Goal: Task Accomplishment & Management: Manage account settings

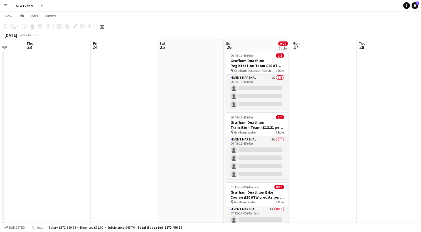
scroll to position [76, 0]
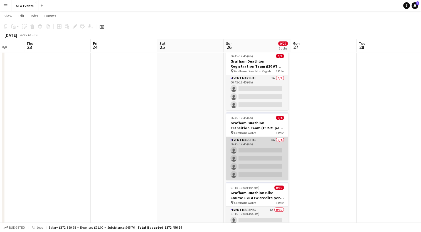
click at [274, 140] on app-card-role "Event Marshal 8A 0/4 06:45-12:45 (6h) single-neutral-actions single-neutral-act…" at bounding box center [257, 158] width 62 height 43
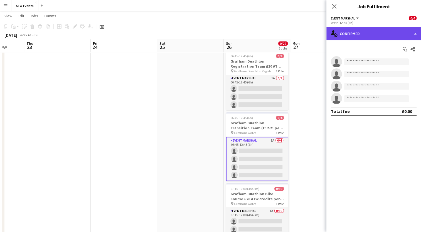
click at [360, 32] on div "single-neutral-actions-check-2 Confirmed" at bounding box center [373, 33] width 95 height 13
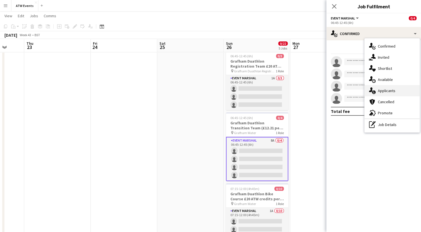
click at [384, 89] on span "Applicants" at bounding box center [387, 90] width 18 height 5
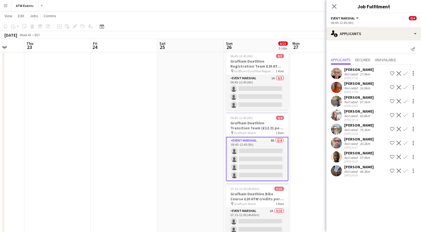
click at [405, 100] on app-icon "Confirm" at bounding box center [405, 101] width 4 height 4
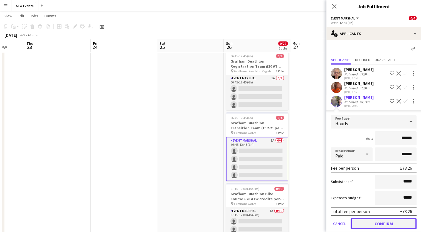
click at [388, 225] on button "Confirm" at bounding box center [383, 223] width 66 height 11
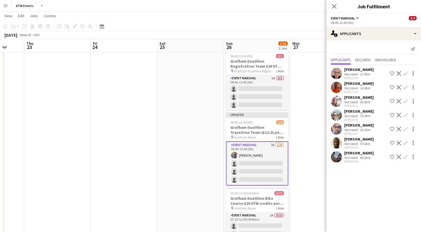
click at [403, 100] on app-icon "Confirm" at bounding box center [405, 101] width 4 height 4
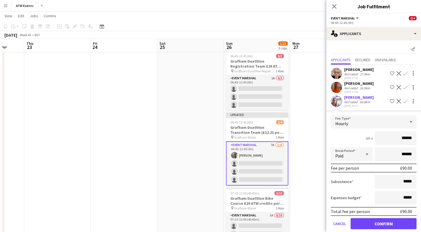
type input "******"
click at [379, 221] on button "Confirm" at bounding box center [383, 223] width 66 height 11
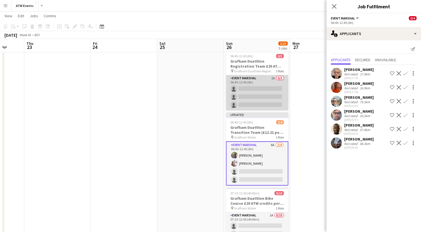
click at [272, 78] on app-card-role "Event Marshal 1A 0/3 06:45-12:45 (6h) single-neutral-actions single-neutral-act…" at bounding box center [257, 92] width 62 height 35
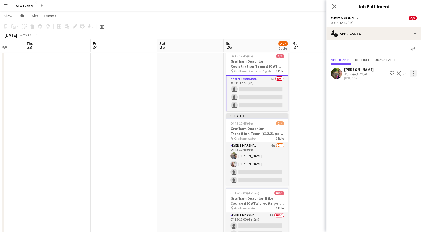
click at [413, 74] on div at bounding box center [413, 73] width 7 height 7
click at [353, 78] on div at bounding box center [210, 116] width 421 height 232
click at [405, 72] on app-icon "Confirm" at bounding box center [405, 73] width 4 height 4
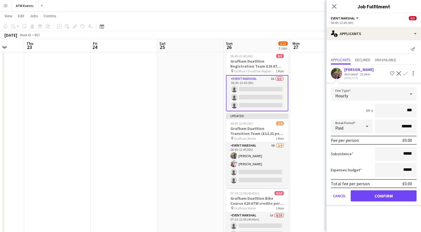
type input "**"
type input "******"
click at [378, 194] on button "Confirm" at bounding box center [383, 195] width 66 height 11
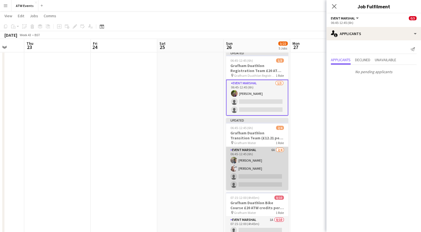
click at [270, 151] on app-card-role "Event Marshal 6A 2/4 06:45-12:45 (6h) Carl Taylor Chrissie Saunders single-neut…" at bounding box center [257, 168] width 62 height 43
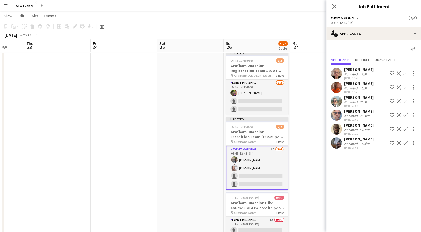
click at [405, 87] on app-icon "Confirm" at bounding box center [405, 87] width 4 height 4
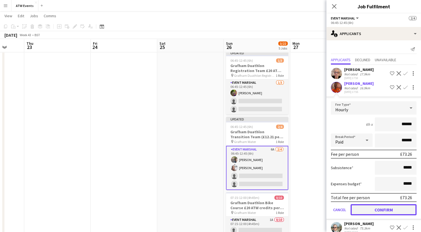
click at [395, 207] on button "Confirm" at bounding box center [383, 209] width 66 height 11
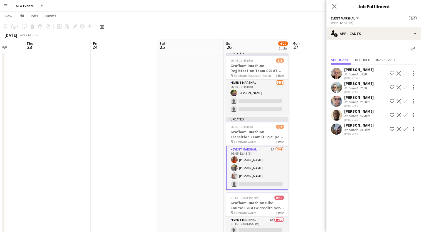
click at [406, 71] on button "Confirm" at bounding box center [405, 73] width 7 height 7
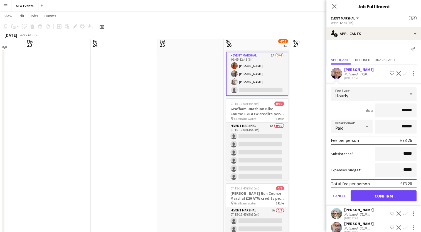
scroll to position [167, 0]
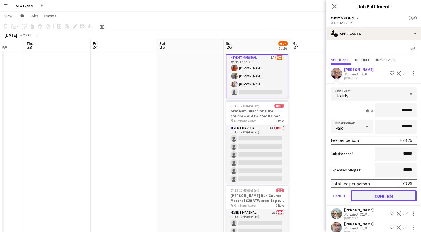
click at [373, 195] on button "Confirm" at bounding box center [383, 195] width 66 height 11
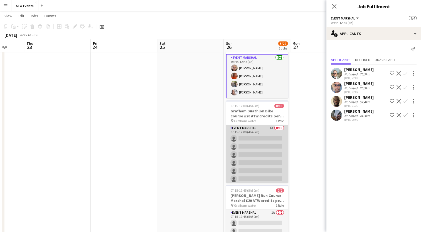
click at [268, 126] on app-card-role "Event Marshal 1A 0/10 07:15-12:00 (4h45m) single-neutral-actions single-neutral…" at bounding box center [257, 170] width 62 height 91
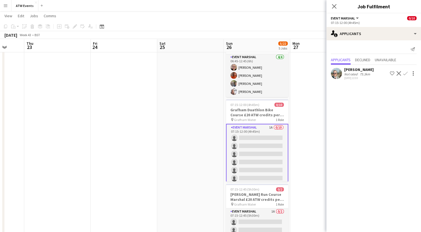
click at [404, 74] on app-icon "Confirm" at bounding box center [405, 73] width 4 height 4
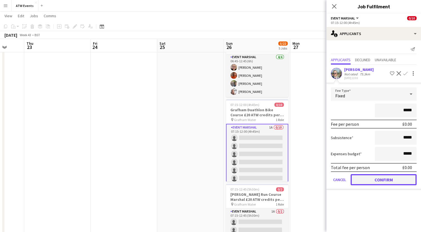
click at [384, 179] on button "Confirm" at bounding box center [383, 179] width 66 height 11
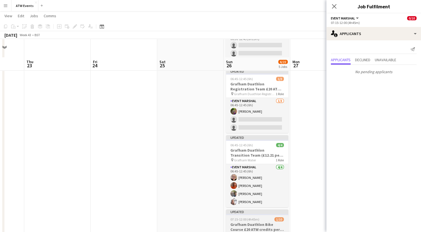
scroll to position [79, 0]
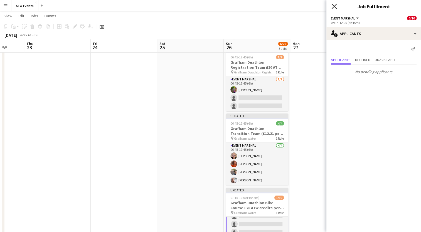
click at [333, 4] on icon "Close pop-in" at bounding box center [333, 6] width 5 height 5
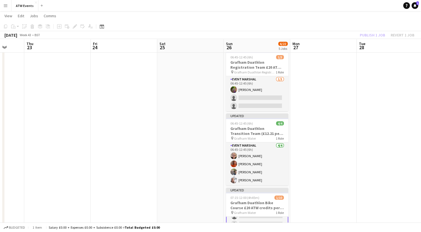
click at [363, 33] on div "Publish 1 job Revert 1 job" at bounding box center [387, 34] width 68 height 7
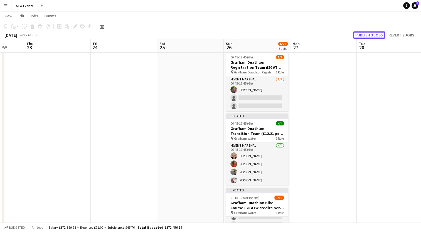
click at [363, 33] on button "Publish 3 jobs" at bounding box center [369, 34] width 32 height 7
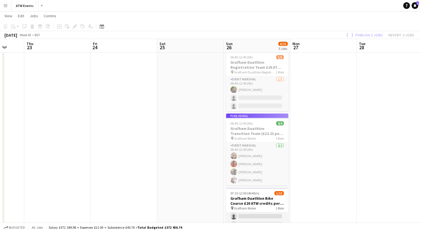
scroll to position [33, 0]
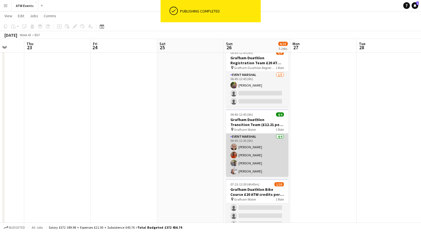
click at [250, 148] on app-card-role "Event Marshal 4/4 06:45-12:45 (6h) David Bridgman Tracy Brosnan Carl Taylor Chr…" at bounding box center [257, 154] width 62 height 43
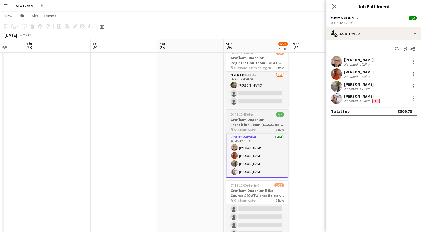
click at [255, 119] on h3 "Grafham Duathlon Transition Team (£12.21 per hour if over 21)" at bounding box center [257, 122] width 62 height 10
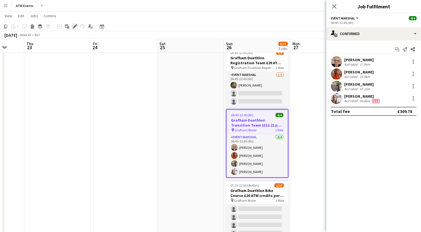
click at [74, 25] on icon "Edit" at bounding box center [75, 26] width 4 height 4
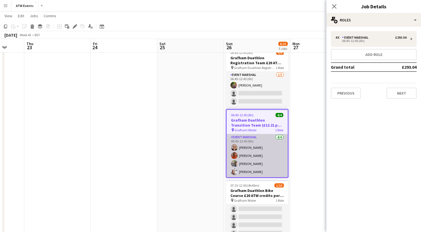
click at [245, 163] on app-card-role "Event Marshal 4/4 06:45-12:45 (6h) David Bridgman Tracy Brosnan Carl Taylor Chr…" at bounding box center [256, 155] width 61 height 43
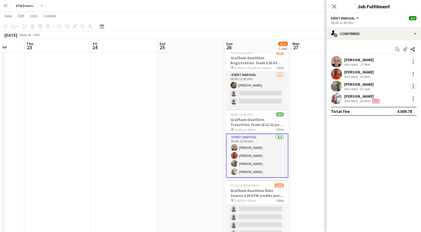
click at [413, 85] on div at bounding box center [412, 84] width 1 height 1
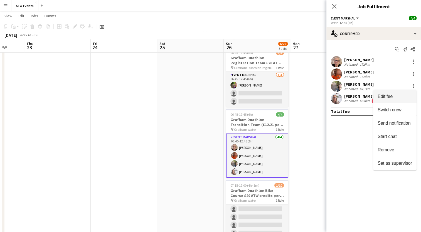
click at [388, 101] on button "Edit fee" at bounding box center [394, 96] width 43 height 13
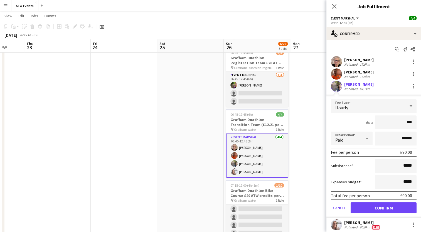
type input "******"
click at [369, 207] on button "Confirm" at bounding box center [383, 207] width 66 height 11
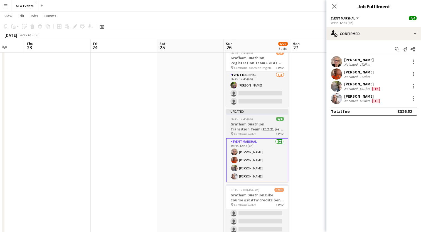
click at [251, 128] on h3 "Grafham Duathlon Transition Team (£12.21 per hour if over 21)" at bounding box center [257, 126] width 62 height 10
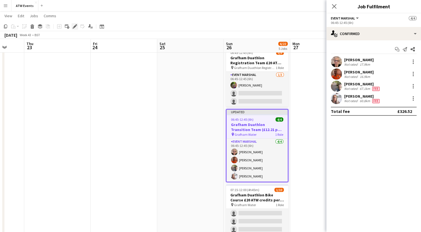
click at [73, 26] on icon "Edit" at bounding box center [75, 26] width 4 height 4
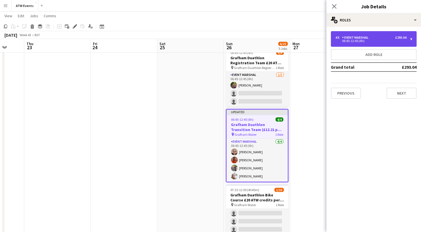
click at [370, 36] on div "Event Marshal" at bounding box center [356, 38] width 29 height 4
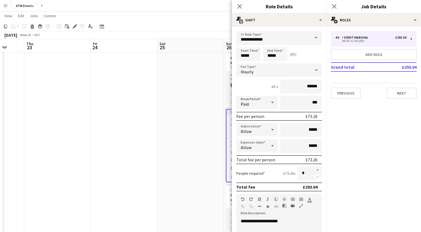
click at [181, 102] on app-date-cell at bounding box center [190, 157] width 66 height 349
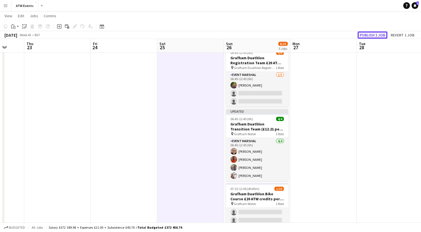
click at [359, 33] on button "Publish 1 job" at bounding box center [372, 34] width 30 height 7
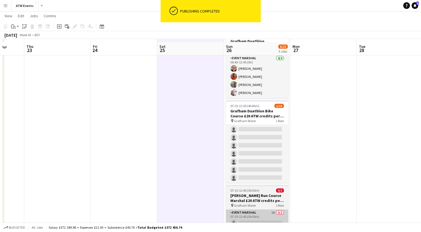
scroll to position [188, 0]
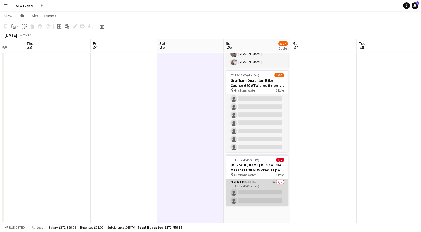
click at [273, 181] on app-card-role "Event Marshal 1A 0/2 07:15-12:45 (5h30m) single-neutral-actions single-neutral-…" at bounding box center [257, 192] width 62 height 27
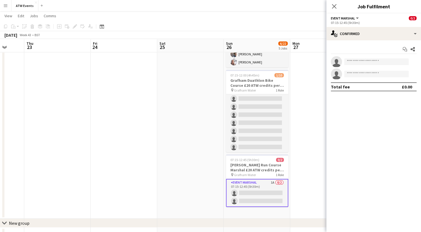
click at [193, 135] on app-date-cell at bounding box center [190, 46] width 66 height 344
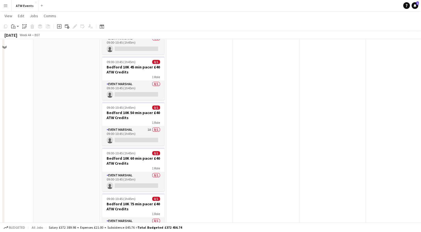
scroll to position [270, 0]
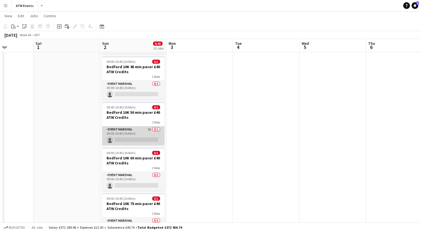
click at [147, 130] on app-card-role "Event Marshal 1A 0/1 09:00-10:45 (1h45m) single-neutral-actions" at bounding box center [133, 135] width 62 height 19
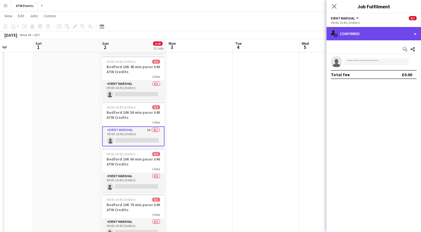
click at [380, 27] on div "single-neutral-actions-check-2 Confirmed" at bounding box center [373, 33] width 95 height 13
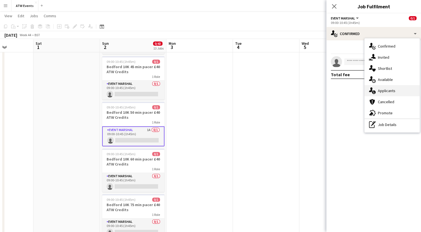
click at [389, 90] on span "Applicants" at bounding box center [387, 90] width 18 height 5
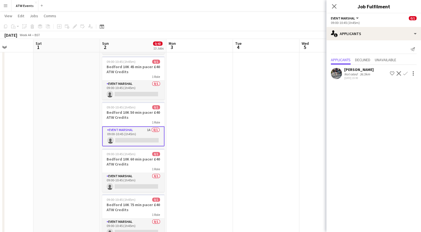
click at [404, 71] on app-icon "Confirm" at bounding box center [405, 73] width 4 height 4
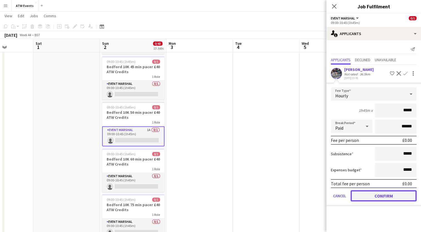
click at [371, 194] on button "Confirm" at bounding box center [383, 195] width 66 height 11
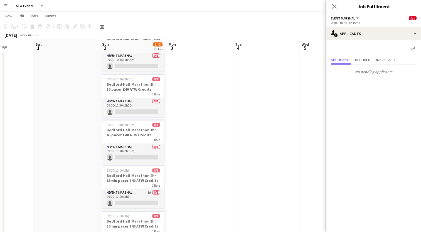
scroll to position [441, 0]
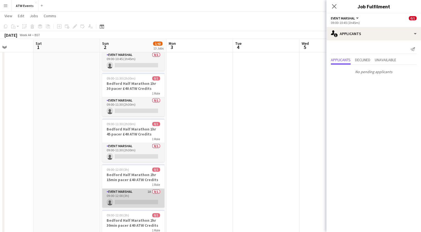
click at [149, 191] on app-card-role "Event Marshal 1A 0/1 09:00-12:00 (3h) single-neutral-actions" at bounding box center [133, 197] width 62 height 19
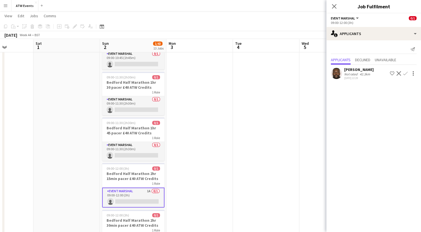
click at [404, 73] on app-icon "Confirm" at bounding box center [405, 73] width 4 height 4
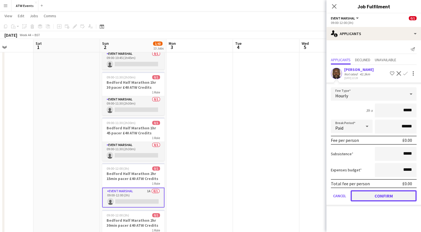
click at [375, 197] on button "Confirm" at bounding box center [383, 195] width 66 height 11
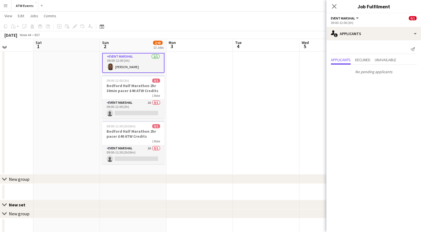
scroll to position [579, 0]
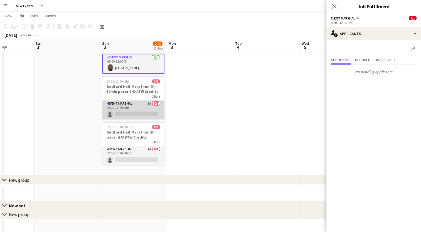
click at [147, 105] on app-card-role "Event Marshal 1A 0/1 09:00-12:00 (3h) single-neutral-actions" at bounding box center [133, 109] width 62 height 19
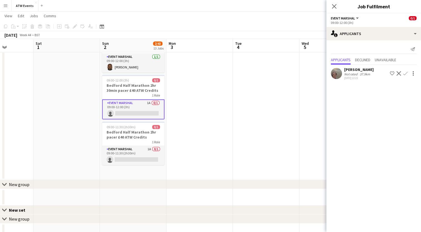
click at [405, 73] on app-icon "Confirm" at bounding box center [405, 73] width 4 height 4
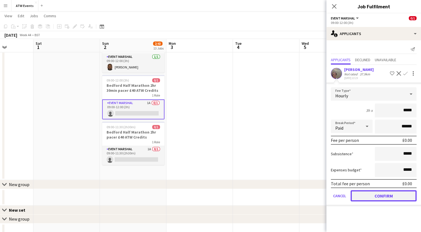
click at [368, 193] on button "Confirm" at bounding box center [383, 195] width 66 height 11
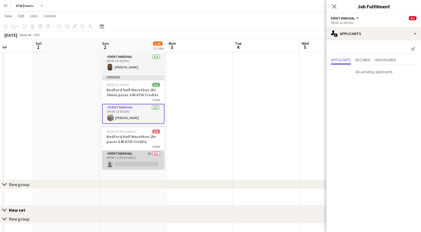
click at [149, 151] on app-card-role "Event Marshal 1A 0/1 09:00-11:30 (2h30m) single-neutral-actions" at bounding box center [133, 159] width 62 height 19
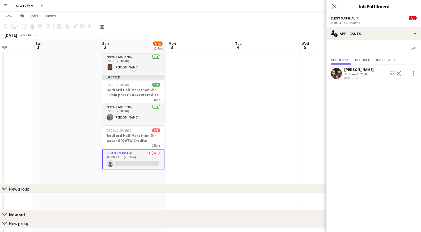
click at [406, 76] on button "Confirm" at bounding box center [405, 73] width 7 height 7
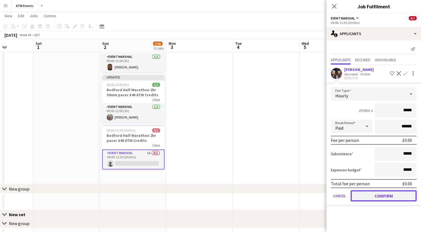
click at [374, 198] on button "Confirm" at bounding box center [383, 195] width 66 height 11
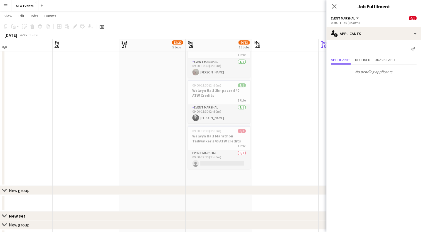
scroll to position [665, 0]
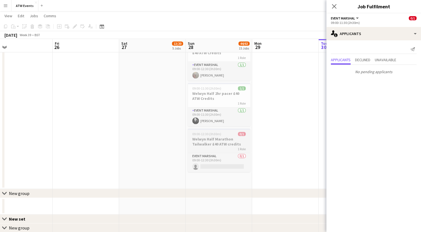
click at [218, 148] on div "1 Role" at bounding box center [219, 149] width 62 height 4
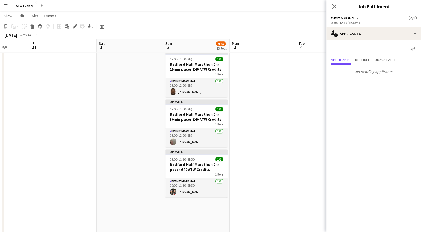
scroll to position [555, 0]
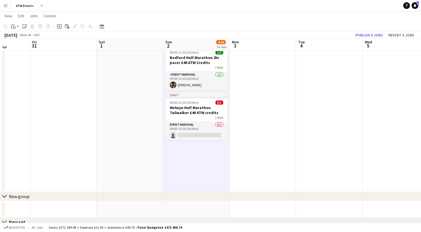
scroll to position [660, 0]
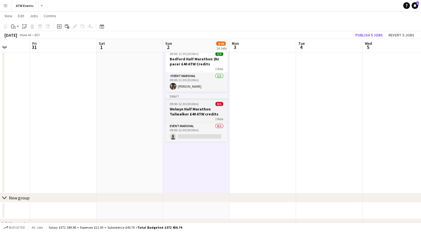
click at [190, 115] on h3 "Welwyn Half Marathon Tailwalker £40 ATW credits" at bounding box center [196, 111] width 62 height 10
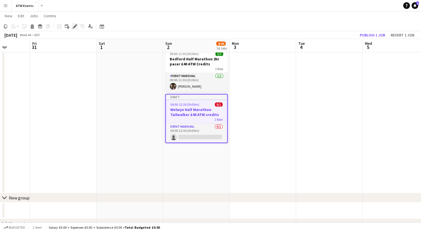
click at [76, 28] on icon "Edit" at bounding box center [75, 26] width 4 height 4
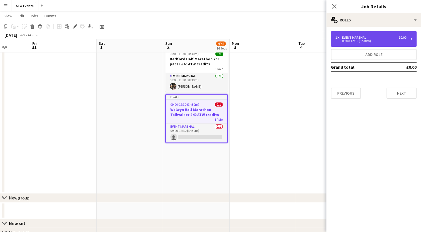
click at [358, 42] on div "09:00-12:30 (3h30m)" at bounding box center [370, 40] width 71 height 3
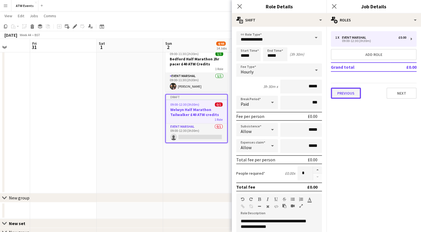
click at [345, 93] on button "Previous" at bounding box center [346, 93] width 30 height 11
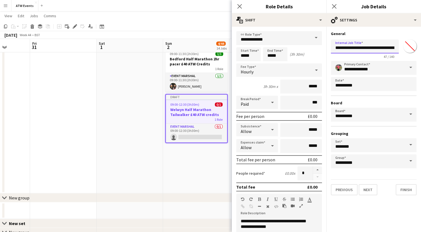
click at [348, 49] on input "**********" at bounding box center [365, 46] width 68 height 14
click at [349, 48] on input "**********" at bounding box center [365, 46] width 68 height 14
type input "**********"
click at [367, 188] on button "Next" at bounding box center [367, 189] width 19 height 11
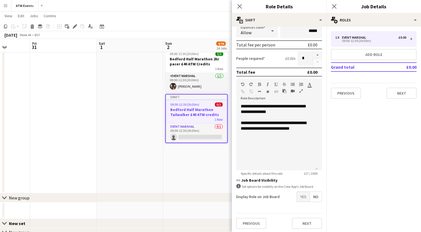
scroll to position [115, 0]
click at [398, 93] on button "Next" at bounding box center [401, 93] width 30 height 11
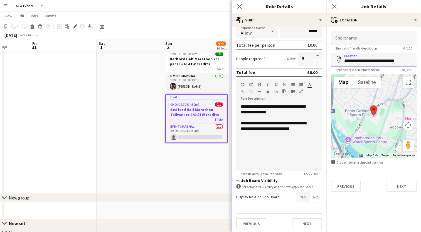
click at [413, 60] on input "**********" at bounding box center [374, 60] width 86 height 14
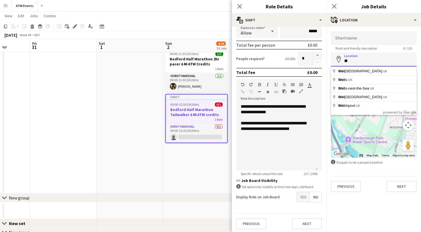
type input "*"
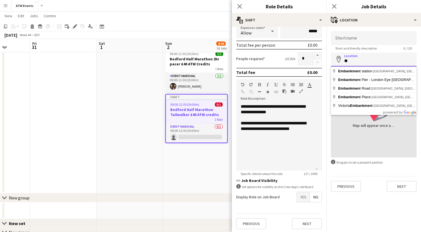
type input "*"
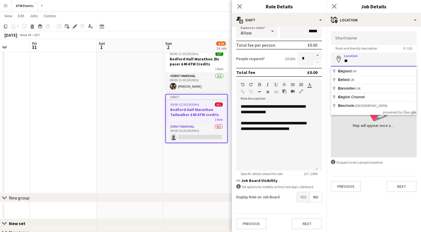
type input "*"
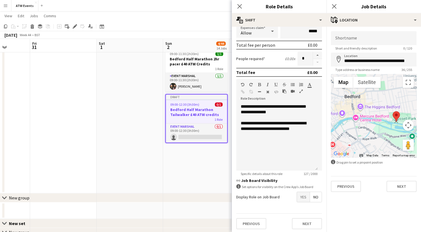
drag, startPoint x: 377, startPoint y: 110, endPoint x: 401, endPoint y: 116, distance: 25.3
click at [401, 116] on div at bounding box center [374, 115] width 86 height 83
type input "**********"
click at [352, 186] on button "Previous" at bounding box center [346, 186] width 30 height 11
type input "*******"
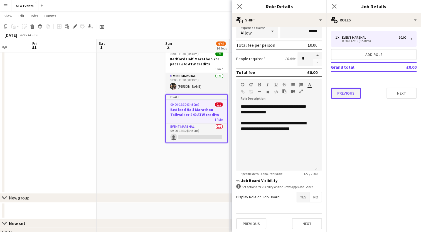
click at [339, 91] on button "Previous" at bounding box center [346, 93] width 30 height 11
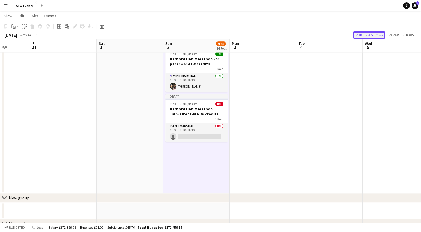
click at [374, 34] on button "Publish 5 jobs" at bounding box center [369, 34] width 32 height 7
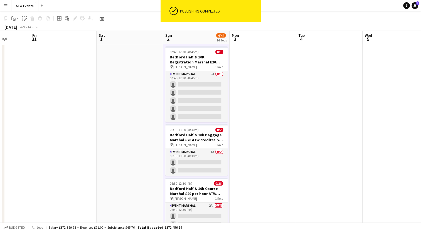
scroll to position [0, 0]
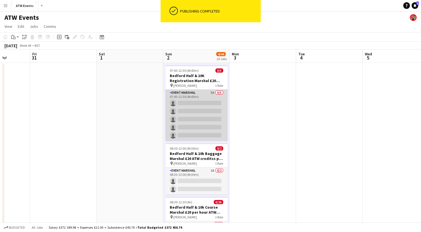
click at [212, 91] on app-card-role "Event Marshal 5A 0/5 07:45-12:30 (4h45m) single-neutral-actions single-neutral-…" at bounding box center [196, 115] width 62 height 51
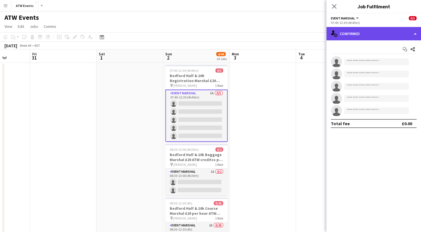
click at [349, 35] on div "single-neutral-actions-check-2 Confirmed" at bounding box center [373, 33] width 95 height 13
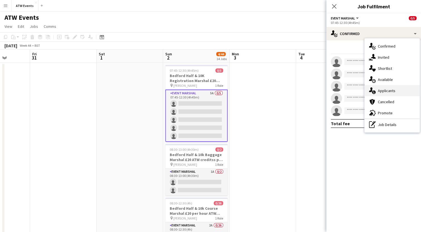
click at [377, 92] on div "single-neutral-actions-information Applicants" at bounding box center [391, 90] width 55 height 11
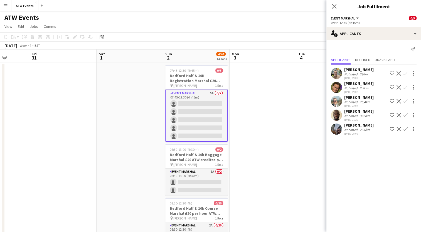
click at [405, 129] on app-icon "Confirm" at bounding box center [405, 129] width 4 height 4
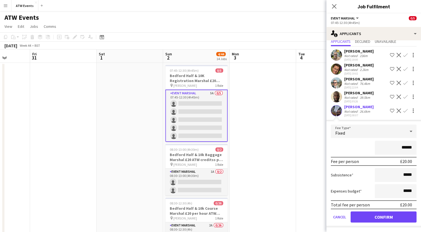
scroll to position [18, 0]
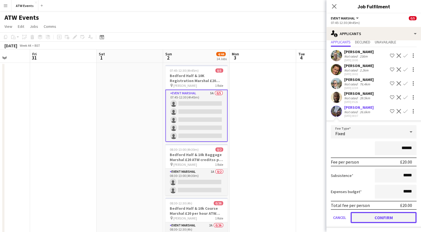
click at [367, 217] on button "Confirm" at bounding box center [383, 217] width 66 height 11
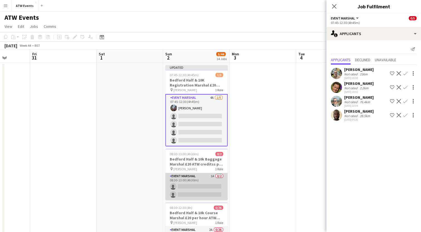
click at [212, 174] on app-card-role "Event Marshal 1A 0/2 08:30-13:00 (4h30m) single-neutral-actions single-neutral-…" at bounding box center [196, 186] width 62 height 27
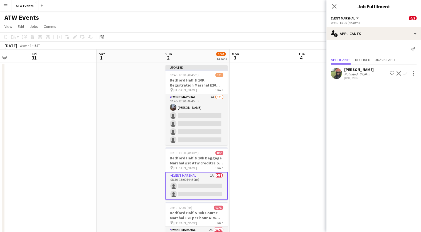
click at [404, 72] on app-icon "Confirm" at bounding box center [405, 73] width 4 height 4
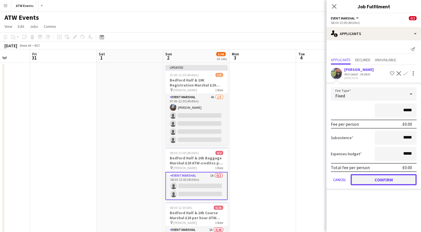
click at [379, 181] on button "Confirm" at bounding box center [383, 179] width 66 height 11
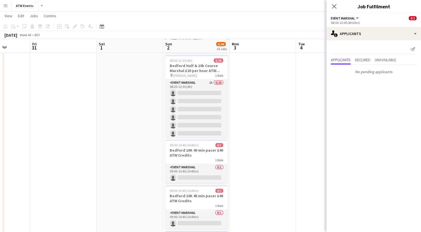
scroll to position [151, 0]
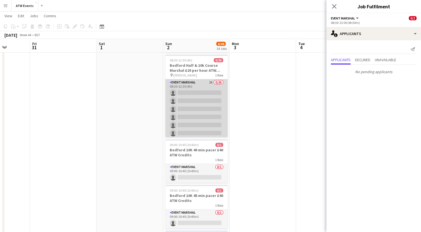
click at [205, 81] on app-card-role "Event Marshal 2A 0/26 08:30-12:30 (4h) single-neutral-actions single-neutral-ac…" at bounding box center [196, 189] width 62 height 220
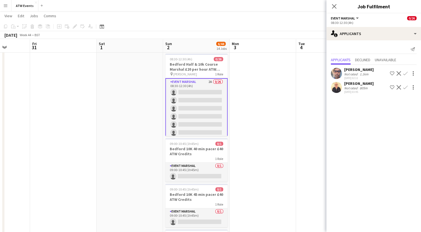
click at [404, 73] on app-icon "Confirm" at bounding box center [405, 73] width 4 height 4
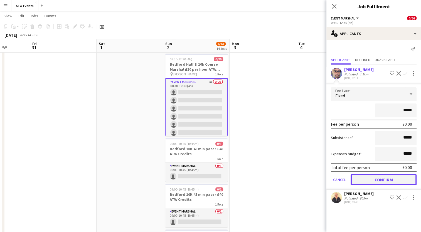
click at [379, 175] on button "Confirm" at bounding box center [383, 179] width 66 height 11
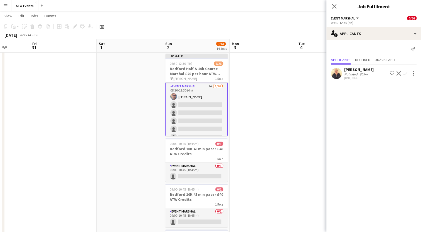
click at [405, 73] on app-icon "Confirm" at bounding box center [405, 73] width 4 height 4
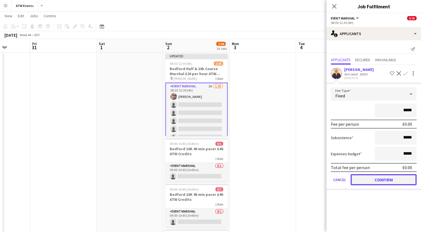
click at [382, 178] on button "Confirm" at bounding box center [383, 179] width 66 height 11
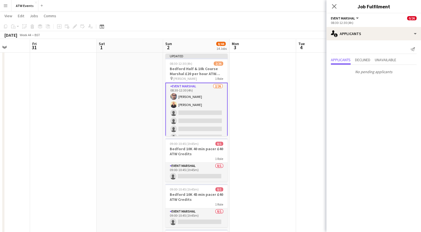
click at [192, 105] on app-card-role "Event Marshal [DATE] 08:30-12:30 (4h) [PERSON_NAME] [PERSON_NAME] single-neutra…" at bounding box center [196, 194] width 62 height 222
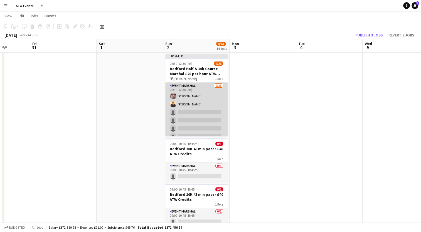
click at [192, 105] on app-card-role "Event Marshal [DATE] 08:30-12:30 (4h) [PERSON_NAME] [PERSON_NAME] single-neutra…" at bounding box center [196, 193] width 62 height 220
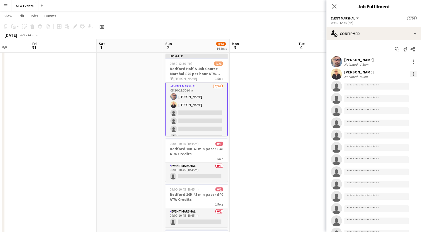
click at [410, 74] on div at bounding box center [413, 74] width 7 height 7
click at [381, 86] on span "Edit fee" at bounding box center [380, 84] width 15 height 5
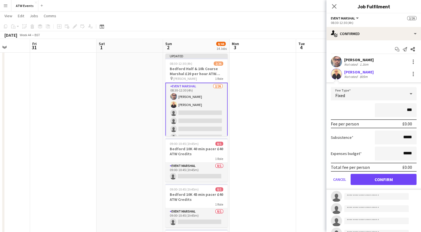
type input "**"
type input "******"
click at [383, 179] on button "Confirm" at bounding box center [383, 179] width 66 height 11
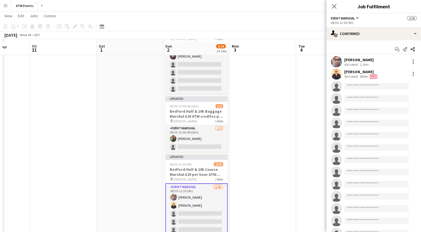
scroll to position [53, 0]
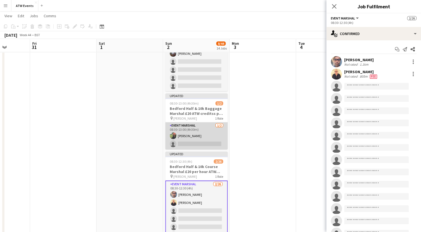
click at [188, 134] on app-card-role "Event Marshal 1/2 08:30-13:00 (4h30m) Vanessa Pochette single-neutral-actions" at bounding box center [196, 135] width 62 height 27
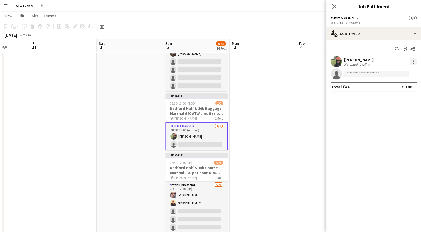
click at [412, 61] on div at bounding box center [413, 61] width 7 height 7
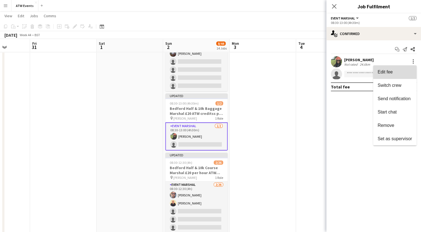
click at [389, 71] on span "Edit fee" at bounding box center [384, 72] width 15 height 5
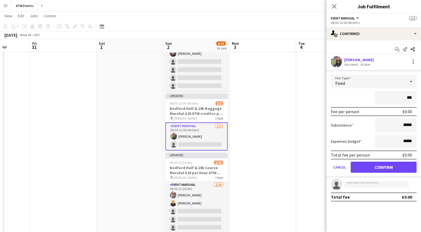
type input "**"
type input "******"
click at [376, 169] on button "Confirm" at bounding box center [383, 167] width 66 height 11
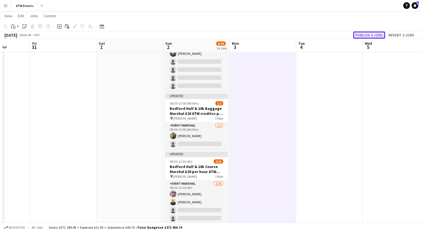
click at [361, 35] on button "Publish 3 jobs" at bounding box center [369, 34] width 32 height 7
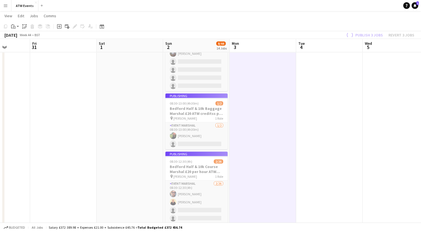
scroll to position [0, 0]
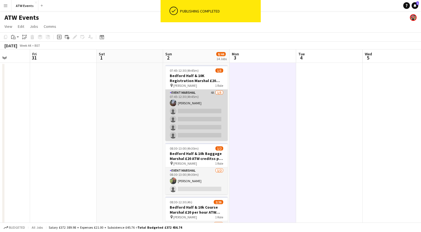
click at [211, 91] on app-card-role "Event Marshal 4A [DATE] 07:45-12:30 (4h45m) [PERSON_NAME] single-neutral-action…" at bounding box center [196, 115] width 62 height 51
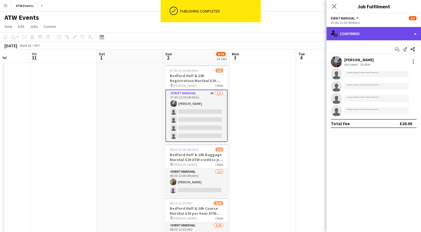
click at [394, 37] on div "single-neutral-actions-check-2 Confirmed" at bounding box center [373, 33] width 95 height 13
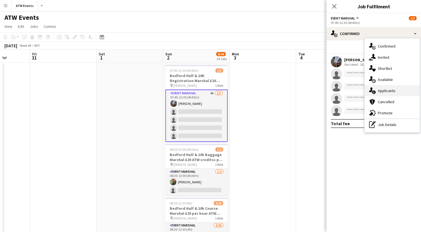
click at [398, 90] on div "single-neutral-actions-information Applicants" at bounding box center [391, 90] width 55 height 11
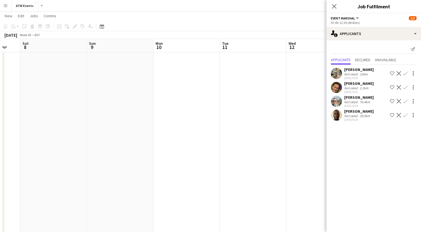
scroll to position [0, 246]
click at [333, 6] on icon at bounding box center [333, 6] width 5 height 5
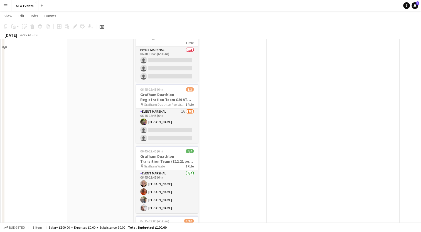
scroll to position [49, 0]
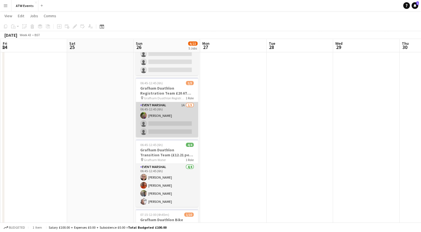
click at [182, 105] on app-card-role "Event Marshal 1A 1/3 06:45-12:45 (6h) Caroline Giles single-neutral-actions sin…" at bounding box center [167, 119] width 62 height 35
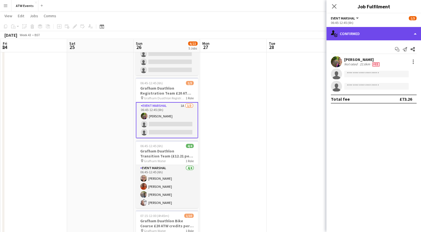
click at [343, 38] on div "single-neutral-actions-check-2 Confirmed" at bounding box center [373, 33] width 95 height 13
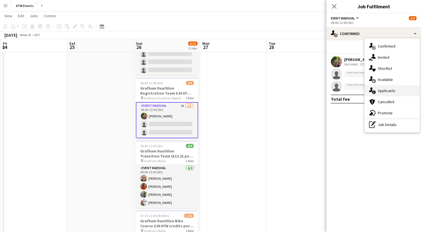
click at [383, 91] on span "Applicants" at bounding box center [387, 90] width 18 height 5
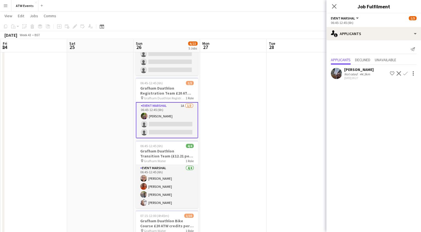
click at [403, 72] on app-icon "Confirm" at bounding box center [405, 73] width 4 height 4
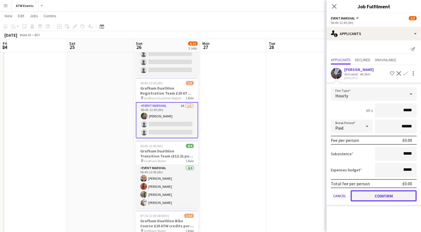
click at [376, 198] on button "Confirm" at bounding box center [383, 195] width 66 height 11
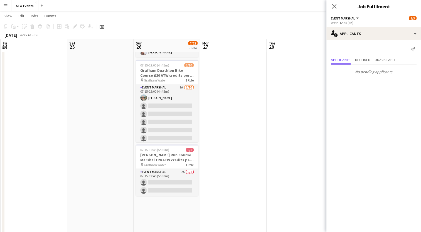
scroll to position [203, 0]
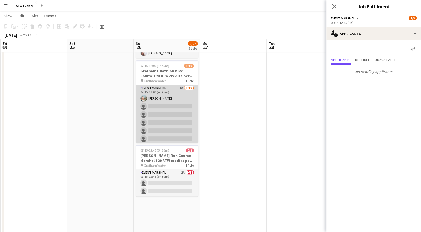
click at [177, 87] on app-card-role "Event Marshal 1A 1/10 07:15-12:00 (4h45m) Joe Langham single-neutral-actions si…" at bounding box center [167, 130] width 62 height 91
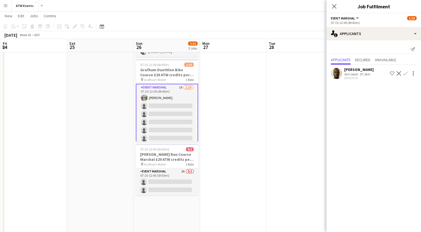
click at [404, 73] on app-icon "Confirm" at bounding box center [405, 73] width 4 height 4
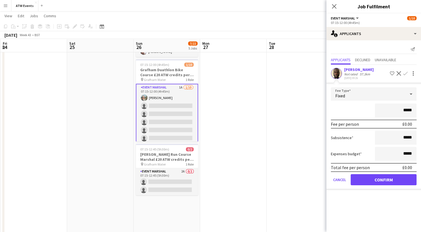
click at [386, 95] on div "Fixed" at bounding box center [368, 93] width 75 height 13
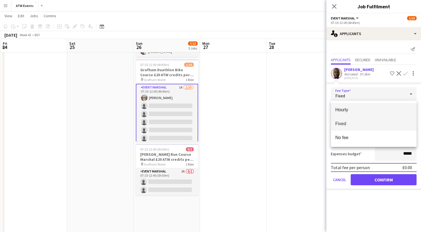
click at [360, 110] on span "Hourly" at bounding box center [373, 109] width 77 height 5
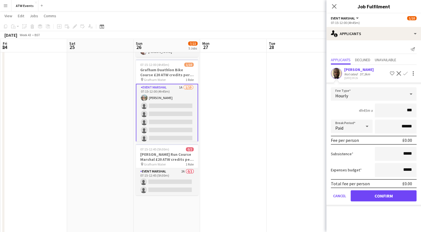
type input "**"
type input "******"
click at [372, 195] on button "Confirm" at bounding box center [383, 195] width 66 height 11
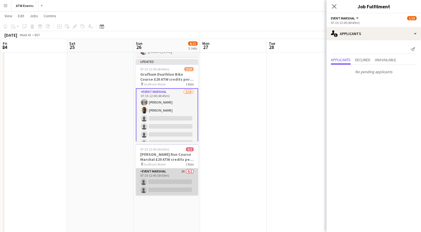
click at [182, 171] on app-card-role "Event Marshal 2A 0/2 07:15-12:45 (5h30m) single-neutral-actions single-neutral-…" at bounding box center [167, 181] width 62 height 27
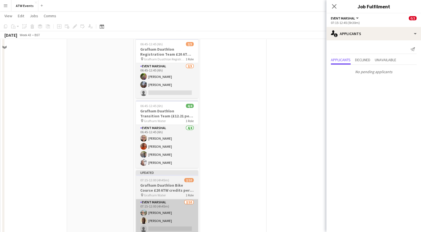
scroll to position [0, 0]
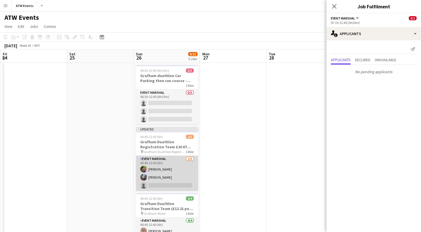
click at [157, 171] on app-card-role "Event Marshal 2/3 06:45-12:45 (6h) Caroline Giles Alkesh Lalji single-neutral-a…" at bounding box center [167, 173] width 62 height 35
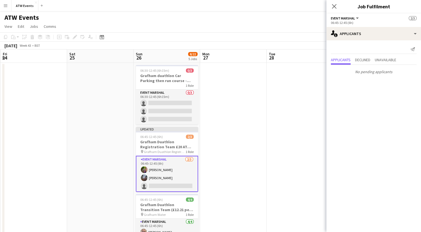
click at [156, 169] on app-card-role "Event Marshal 2/3 06:45-12:45 (6h) Caroline Giles Alkesh Lalji single-neutral-a…" at bounding box center [167, 174] width 62 height 36
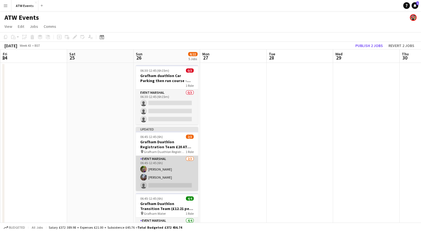
click at [156, 169] on app-card-role "Event Marshal 2/3 06:45-12:45 (6h) Caroline Giles Alkesh Lalji single-neutral-a…" at bounding box center [167, 173] width 62 height 35
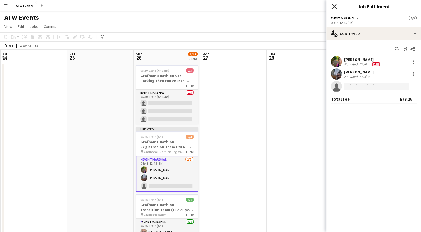
click at [332, 5] on icon "Close pop-in" at bounding box center [333, 6] width 5 height 5
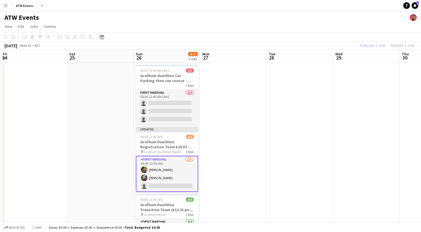
click at [373, 47] on div "Publish 1 job Revert 1 job" at bounding box center [387, 45] width 68 height 7
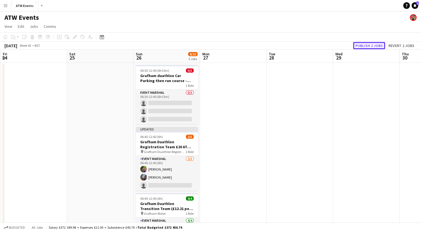
click at [373, 47] on button "Publish 2 jobs" at bounding box center [369, 45] width 32 height 7
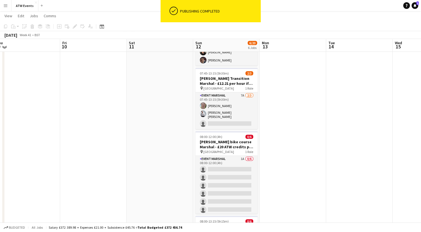
scroll to position [150, 0]
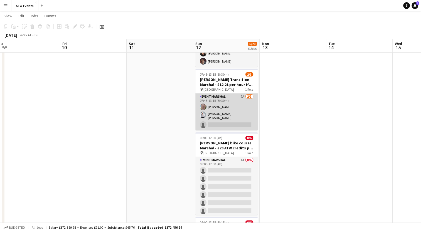
click at [242, 94] on app-card-role "Event Marshal 7A 2/3 07:45-13:15 (5h30m) Christopher Renforth Stefan Rares Fabi…" at bounding box center [226, 111] width 62 height 37
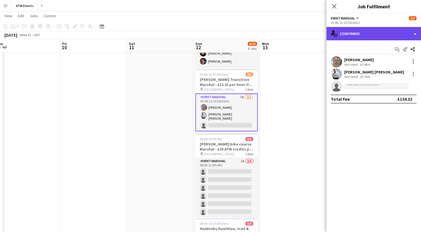
click at [352, 37] on div "single-neutral-actions-check-2 Confirmed" at bounding box center [373, 33] width 95 height 13
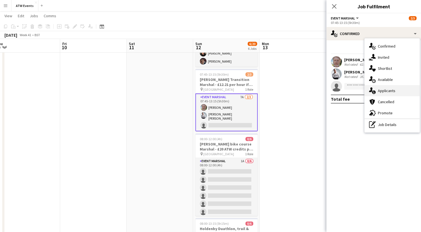
click at [386, 93] on span "Applicants" at bounding box center [387, 90] width 18 height 5
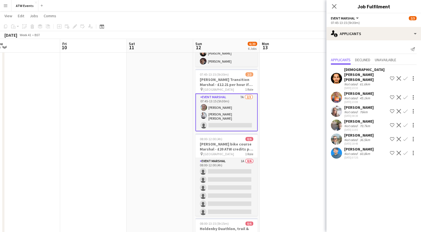
click at [403, 95] on app-icon "Confirm" at bounding box center [405, 97] width 4 height 4
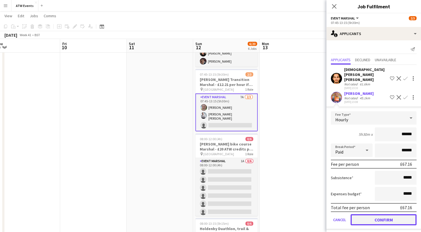
click at [379, 214] on button "Confirm" at bounding box center [383, 219] width 66 height 11
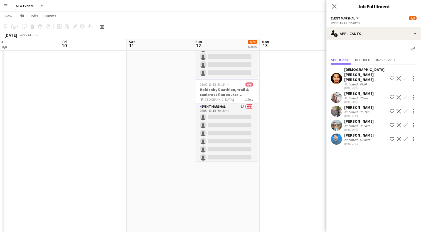
scroll to position [291, 0]
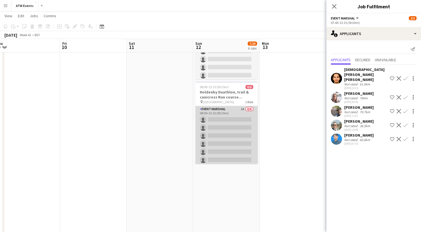
click at [235, 106] on app-card-role "Event Marshal 1A 0/6 08:00-13:15 (5h15m) single-neutral-actions single-neutral-…" at bounding box center [226, 135] width 62 height 59
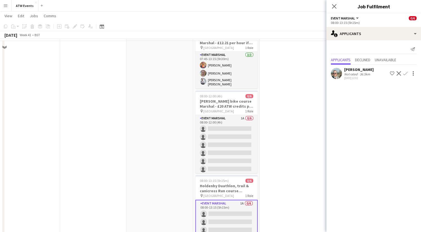
scroll to position [185, 0]
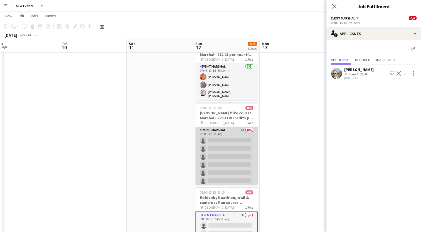
click at [238, 127] on app-card-role "Event Marshal 1A 0/6 08:00-12:00 (4h) single-neutral-actions single-neutral-act…" at bounding box center [226, 156] width 62 height 59
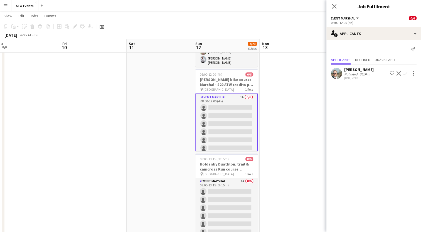
scroll to position [218, 0]
click at [236, 93] on app-card-role "Event Marshal 1A 0/6 08:00-12:00 (4h) single-neutral-actions single-neutral-act…" at bounding box center [226, 123] width 62 height 60
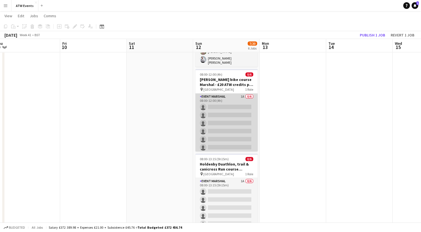
click at [236, 93] on app-card-role "Event Marshal 1A 0/6 08:00-12:00 (4h) single-neutral-actions single-neutral-act…" at bounding box center [226, 122] width 62 height 59
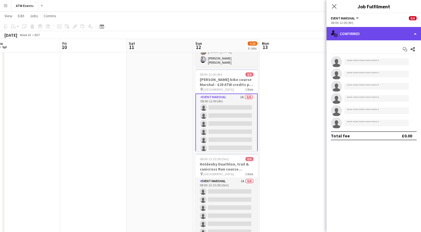
click at [346, 34] on div "single-neutral-actions-check-2 Confirmed" at bounding box center [373, 33] width 95 height 13
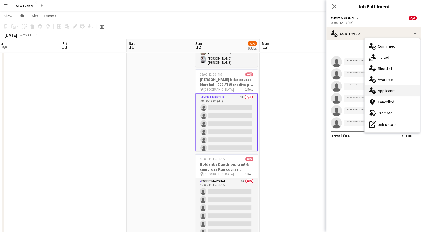
click at [377, 88] on div "single-neutral-actions-information Applicants" at bounding box center [391, 90] width 55 height 11
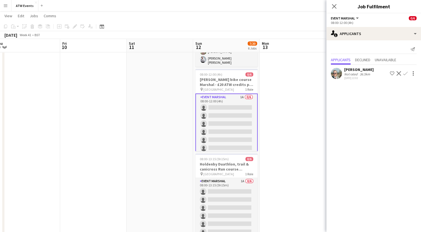
click at [403, 74] on app-icon "Confirm" at bounding box center [405, 73] width 4 height 4
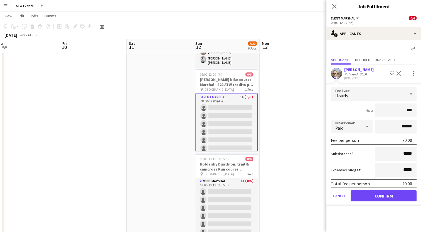
type input "**"
type input "******"
click at [371, 195] on button "Confirm" at bounding box center [383, 195] width 66 height 11
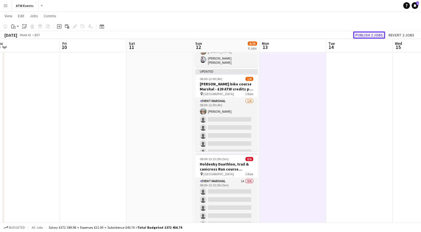
click at [363, 35] on button "Publish 2 jobs" at bounding box center [369, 34] width 32 height 7
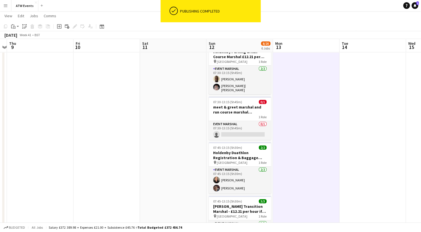
scroll to position [0, 0]
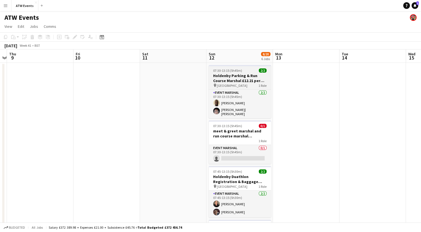
click at [223, 78] on h3 "Holdenby Parking & Run Course Marshal £12.21 per hour (if over 21)" at bounding box center [240, 78] width 62 height 10
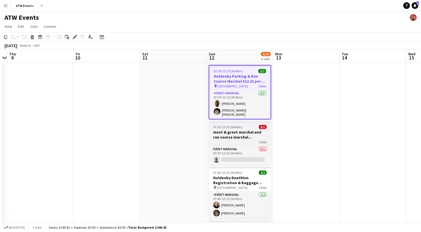
click at [231, 133] on h3 "meet & greet marshal and run course marshal [PERSON_NAME]" at bounding box center [240, 135] width 62 height 10
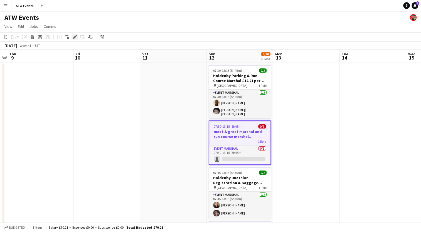
click at [74, 36] on icon "Edit" at bounding box center [75, 37] width 4 height 4
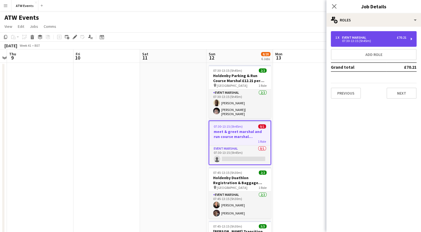
click at [352, 39] on div "07:30-13:15 (5h45m)" at bounding box center [370, 40] width 71 height 3
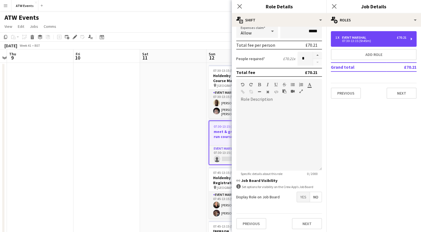
scroll to position [111, 0]
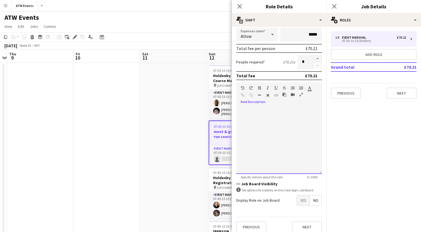
click at [269, 98] on div "default Heading 1 Heading 2 Heading 3 Heading 4 Heading 5 Heading 6 Heading 7 P…" at bounding box center [279, 92] width 86 height 21
click at [303, 199] on span "Yes" at bounding box center [303, 200] width 13 height 10
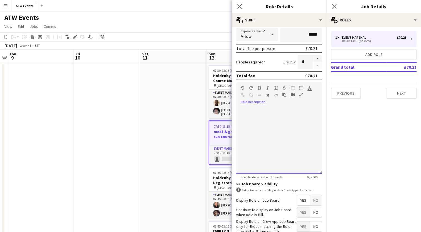
click at [253, 108] on div at bounding box center [279, 140] width 86 height 67
click at [240, 108] on div "**********" at bounding box center [276, 140] width 81 height 67
click at [264, 121] on div "**********" at bounding box center [276, 140] width 81 height 67
click at [291, 115] on div "**********" at bounding box center [276, 140] width 81 height 67
click at [293, 121] on div "**********" at bounding box center [276, 140] width 81 height 67
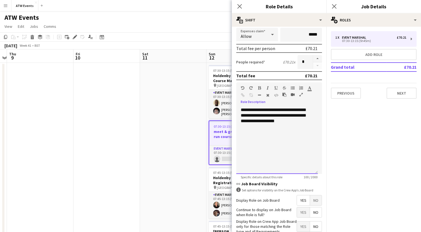
drag, startPoint x: 293, startPoint y: 121, endPoint x: 279, endPoint y: 125, distance: 14.6
drag, startPoint x: 279, startPoint y: 125, endPoint x: 297, endPoint y: 121, distance: 17.9
click at [297, 121] on div "**********" at bounding box center [276, 140] width 81 height 67
drag, startPoint x: 297, startPoint y: 121, endPoint x: 241, endPoint y: 107, distance: 57.4
click at [241, 107] on div "**********" at bounding box center [276, 140] width 81 height 67
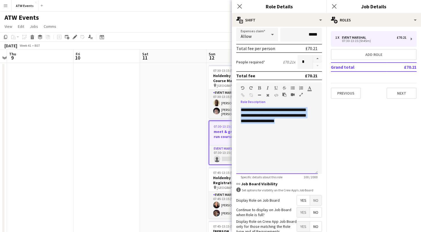
copy div "**********"
click at [400, 96] on button "Next" at bounding box center [401, 93] width 30 height 11
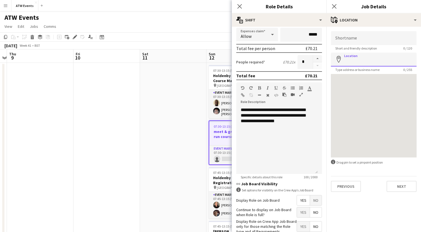
click at [367, 64] on input "Location" at bounding box center [374, 60] width 86 height 14
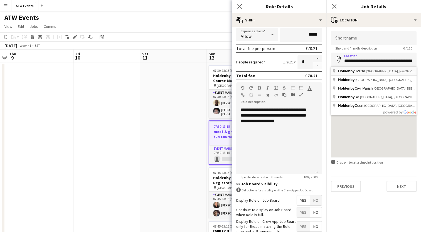
type input "**********"
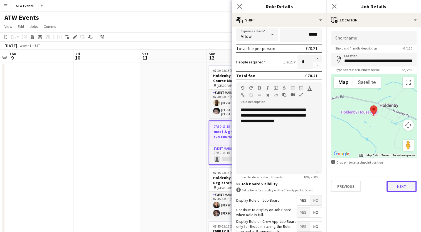
click at [397, 186] on button "Next" at bounding box center [401, 186] width 30 height 11
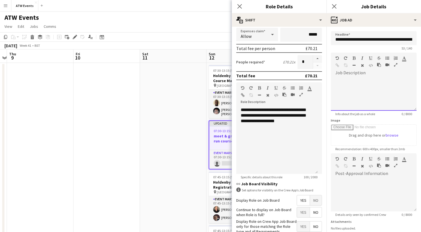
click at [368, 75] on div at bounding box center [374, 91] width 86 height 37
paste div
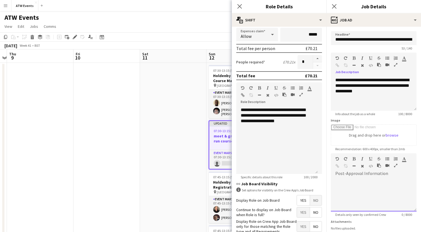
click at [361, 185] on div at bounding box center [374, 194] width 86 height 33
paste div
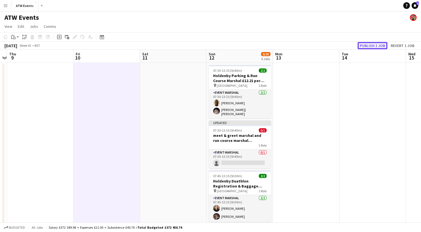
click at [373, 43] on button "Publish 1 job" at bounding box center [372, 45] width 30 height 7
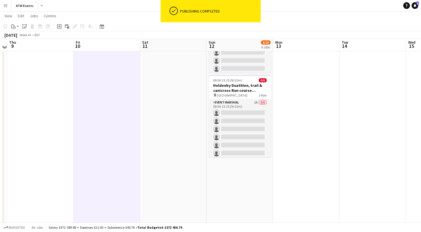
scroll to position [291, 0]
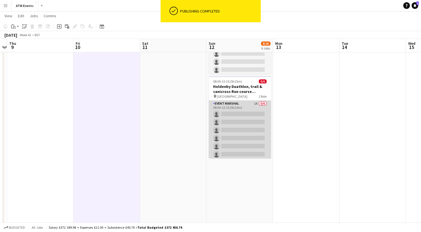
click at [252, 100] on app-card-role "Event Marshal 1A 0/6 08:00-13:15 (5h15m) single-neutral-actions single-neutral-…" at bounding box center [240, 129] width 62 height 59
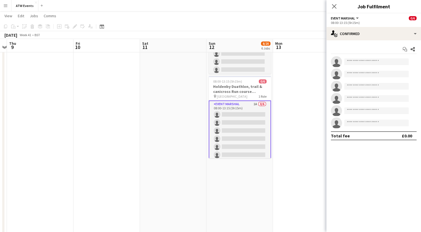
click at [192, 99] on app-date-cell at bounding box center [173, 166] width 66 height 791
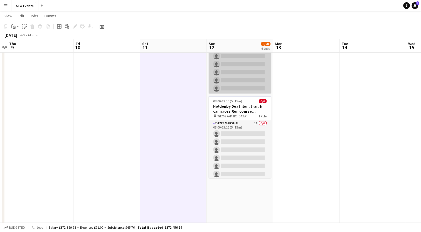
scroll to position [271, 0]
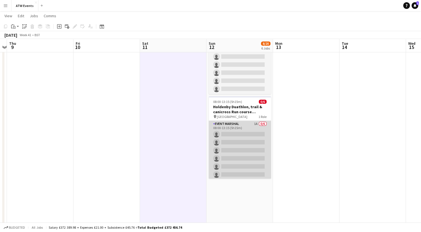
click at [227, 129] on app-card-role "Event Marshal 1A 0/6 08:00-13:15 (5h15m) single-neutral-actions single-neutral-…" at bounding box center [240, 150] width 62 height 59
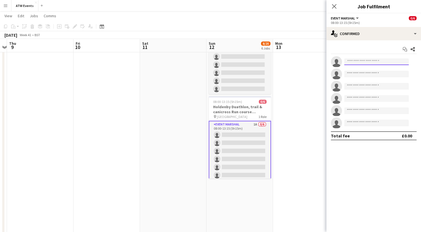
click at [356, 62] on input at bounding box center [376, 61] width 64 height 7
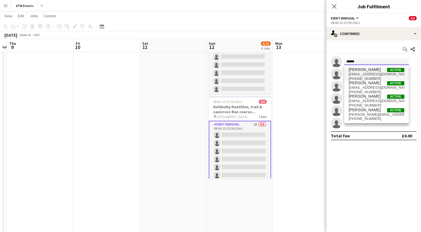
type input "******"
click at [356, 72] on span "chrissiesaunders@hotmail.com" at bounding box center [376, 74] width 56 height 4
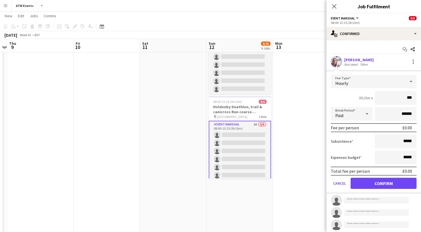
type input "**"
type input "******"
click at [374, 181] on button "Confirm" at bounding box center [383, 183] width 66 height 11
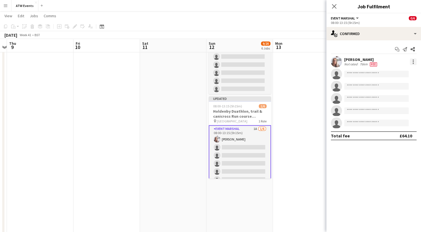
click at [413, 63] on div at bounding box center [412, 63] width 1 height 1
click at [396, 72] on span "Edit fee" at bounding box center [394, 72] width 34 height 5
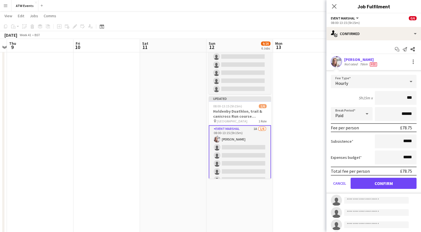
type input "***"
click at [379, 183] on button "Confirm" at bounding box center [383, 183] width 66 height 11
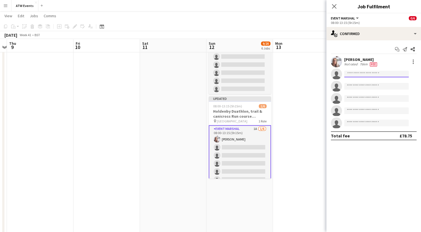
click at [370, 75] on input at bounding box center [376, 74] width 64 height 7
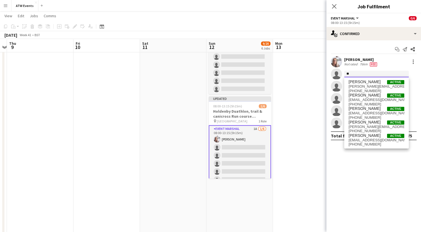
type input "*"
click at [304, 75] on app-date-cell at bounding box center [306, 186] width 66 height 791
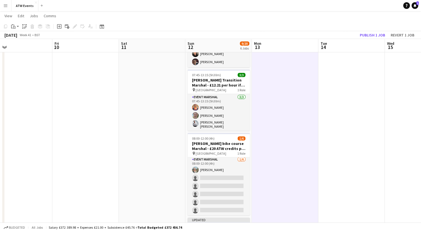
scroll to position [149, 0]
click at [365, 34] on button "Publish 1 job" at bounding box center [372, 34] width 30 height 7
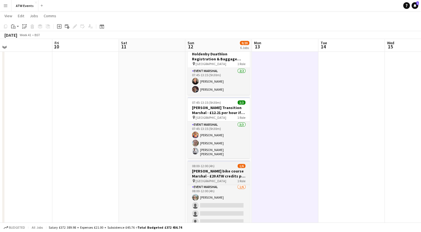
scroll to position [121, 0]
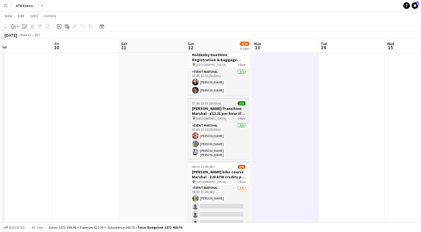
click at [216, 113] on h3 "[PERSON_NAME] Transition Marshal - £12.21 per hour if over 21" at bounding box center [218, 111] width 62 height 10
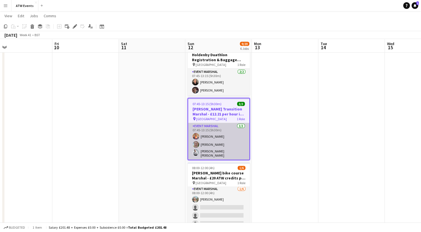
click at [225, 150] on app-card-role "Event Marshal 3/3 07:45-13:15 (5h30m) Samantha Lake Christopher Renforth Stefan…" at bounding box center [218, 141] width 61 height 37
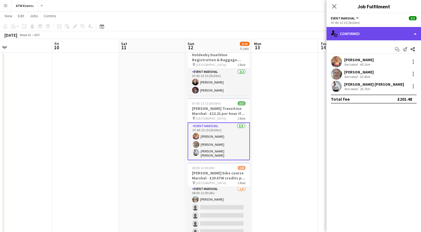
click at [378, 36] on div "single-neutral-actions-check-2 Confirmed" at bounding box center [373, 33] width 95 height 13
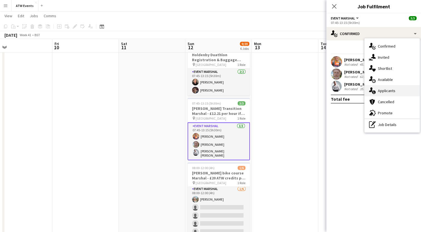
click at [395, 87] on div "single-neutral-actions-information Applicants" at bounding box center [391, 90] width 55 height 11
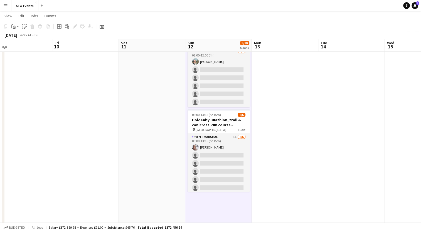
scroll to position [257, 0]
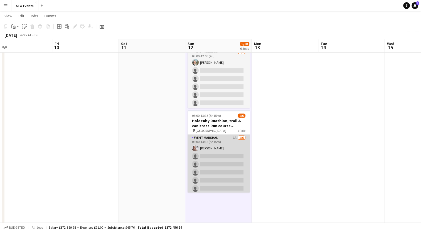
click at [211, 154] on app-card-role "Event Marshal 1A 1/6 08:00-13:15 (5h15m) Chrissie Saunders single-neutral-actio…" at bounding box center [218, 164] width 62 height 59
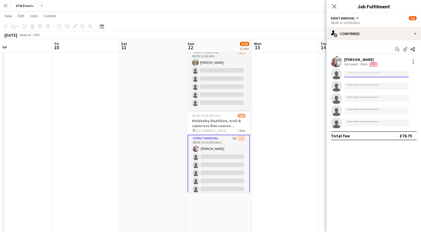
click at [355, 75] on input at bounding box center [376, 74] width 64 height 7
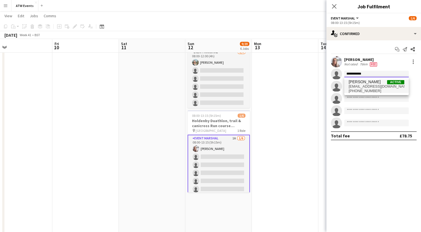
type input "**********"
click at [355, 83] on span "[PERSON_NAME]" at bounding box center [364, 82] width 32 height 5
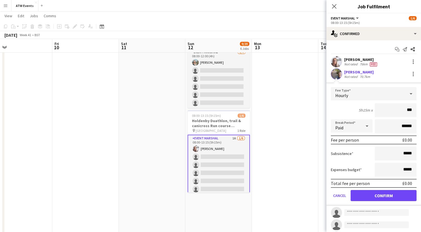
type input "**"
type input "***"
click at [368, 194] on button "Confirm" at bounding box center [383, 195] width 66 height 11
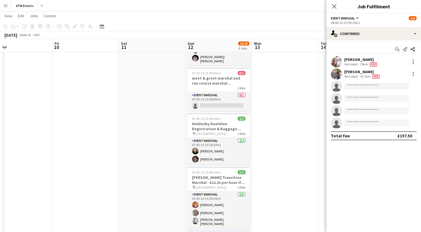
scroll to position [52, 0]
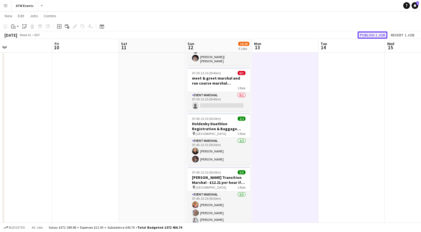
click at [371, 36] on button "Publish 1 job" at bounding box center [372, 34] width 30 height 7
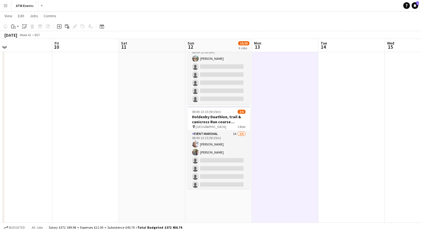
scroll to position [260, 0]
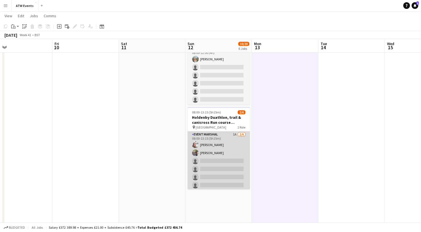
click at [229, 131] on app-card-role "Event Marshal 1A [DATE] 08:00-13:15 (5h15m) [PERSON_NAME] [PERSON_NAME] single-…" at bounding box center [218, 160] width 62 height 59
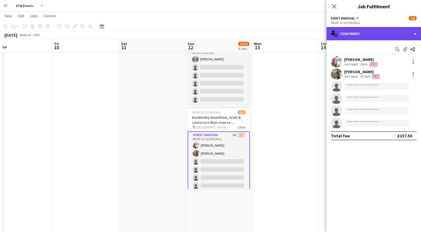
click at [388, 37] on div "single-neutral-actions-check-2 Confirmed" at bounding box center [373, 33] width 95 height 13
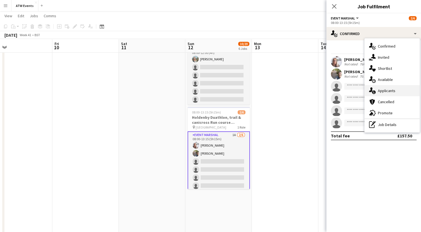
click at [391, 91] on span "Applicants" at bounding box center [387, 90] width 18 height 5
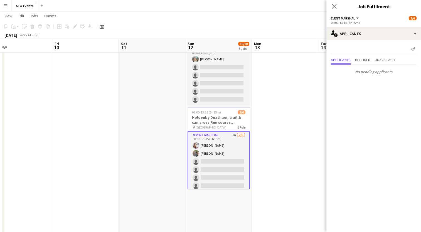
click at [273, 96] on app-date-cell at bounding box center [285, 197] width 66 height 791
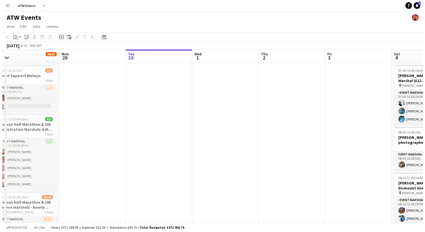
scroll to position [0, 158]
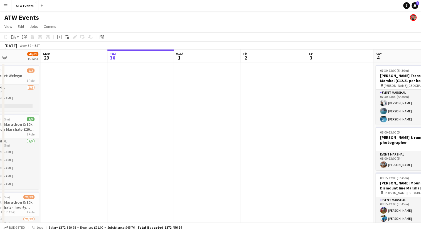
click at [1, 5] on button "Menu" at bounding box center [5, 5] width 11 height 11
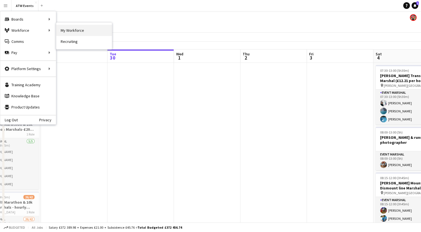
click at [63, 30] on link "My Workforce" at bounding box center [84, 30] width 56 height 11
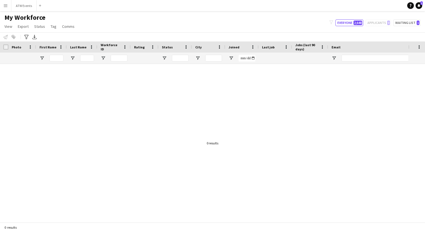
click at [8, 31] on app-page-menu "View Views Default view New view Update view Delete view Edit name Customise vi…" at bounding box center [40, 27] width 80 height 11
click at [7, 29] on span "View" at bounding box center [8, 26] width 8 height 5
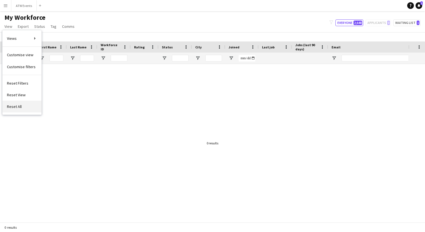
click at [13, 109] on link "Reset All" at bounding box center [22, 107] width 39 height 12
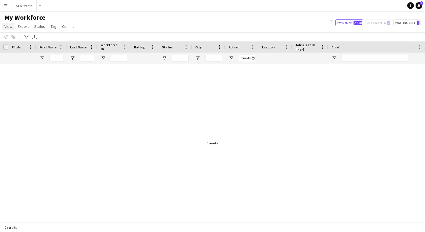
click at [8, 26] on span "View" at bounding box center [8, 26] width 8 height 5
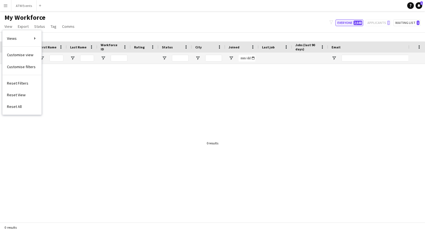
click at [353, 22] on button "Everyone 2,648" at bounding box center [349, 22] width 28 height 7
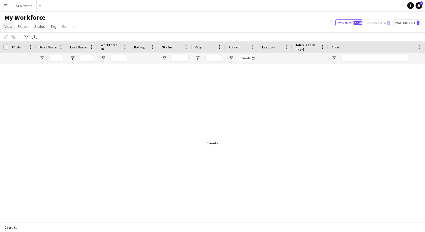
click at [7, 29] on link "View" at bounding box center [8, 26] width 12 height 7
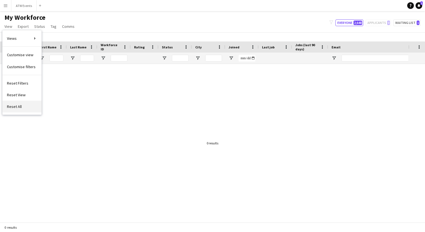
click at [18, 108] on span "Reset All" at bounding box center [14, 106] width 15 height 5
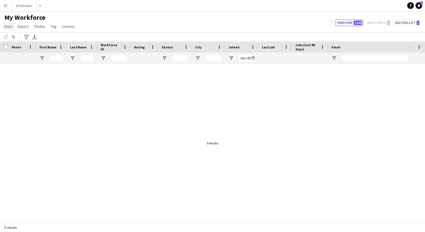
click at [6, 25] on span "View" at bounding box center [8, 26] width 8 height 5
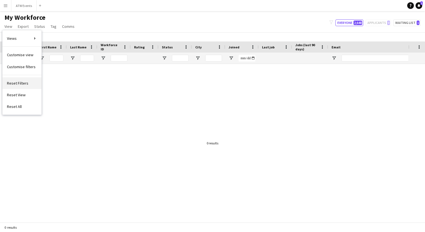
click at [10, 87] on link "Reset Filters" at bounding box center [22, 83] width 39 height 12
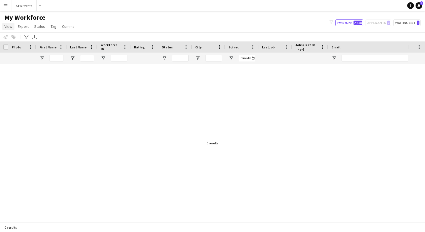
click at [9, 29] on span "View" at bounding box center [8, 26] width 8 height 5
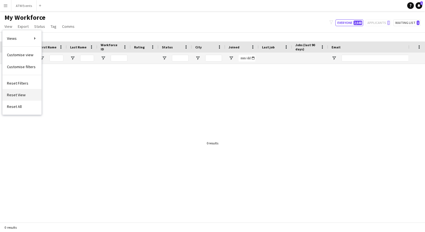
click at [16, 96] on span "Reset View" at bounding box center [16, 94] width 19 height 5
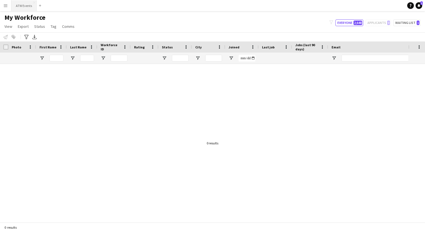
click at [23, 10] on button "ATW Events Close" at bounding box center [23, 5] width 25 height 11
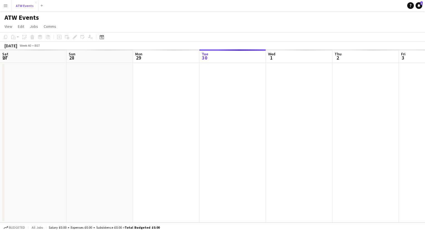
scroll to position [0, 133]
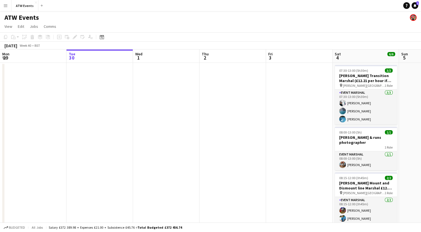
click at [1, 5] on button "Menu" at bounding box center [5, 5] width 11 height 11
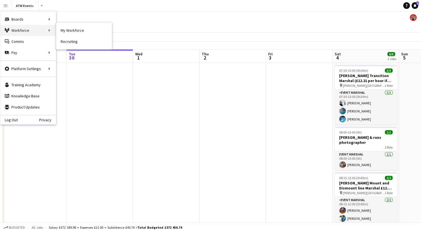
click at [14, 31] on div "Workforce Workforce" at bounding box center [28, 30] width 56 height 11
click at [66, 30] on link "My Workforce" at bounding box center [84, 30] width 56 height 11
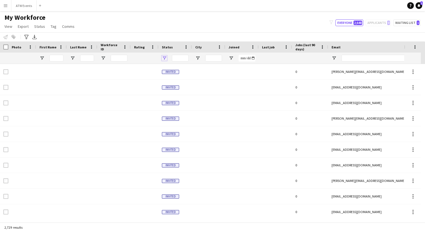
click at [166, 56] on span "Open Filter Menu" at bounding box center [164, 58] width 5 height 5
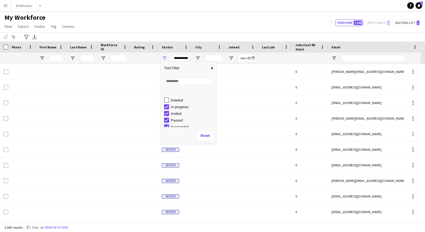
scroll to position [35, 0]
type input "**********"
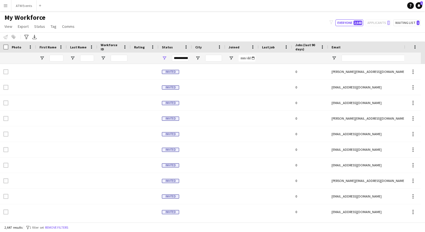
click at [176, 25] on div "My Workforce View Views Default view New view Update view Delete view Edit name…" at bounding box center [212, 22] width 425 height 19
click at [56, 59] on input "First Name Filter Input" at bounding box center [56, 58] width 14 height 7
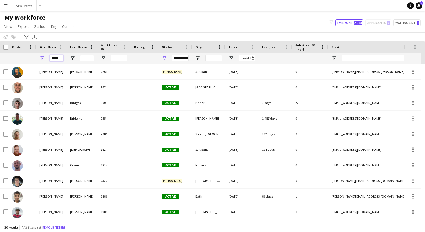
type input "*****"
click at [85, 57] on input "Last Name Filter Input" at bounding box center [87, 58] width 14 height 7
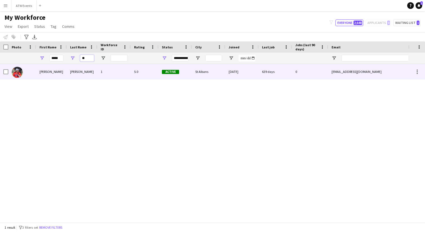
type input "*"
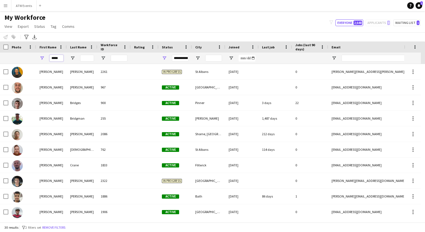
click at [61, 58] on input "*****" at bounding box center [56, 58] width 14 height 7
type input "*"
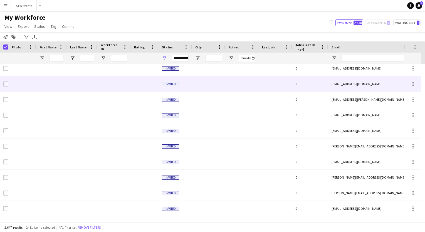
click at [7, 80] on div at bounding box center [5, 84] width 5 height 16
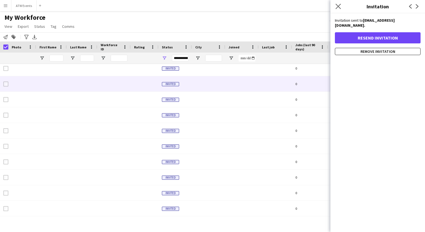
click at [336, 9] on app-icon "Close pop-in" at bounding box center [338, 7] width 8 height 8
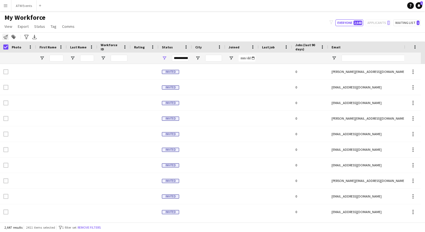
click at [2, 39] on div "Notify workforce" at bounding box center [5, 37] width 7 height 7
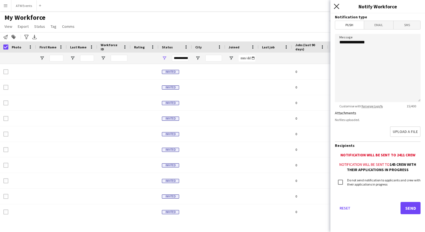
click at [337, 7] on icon "Close pop-in" at bounding box center [336, 6] width 5 height 5
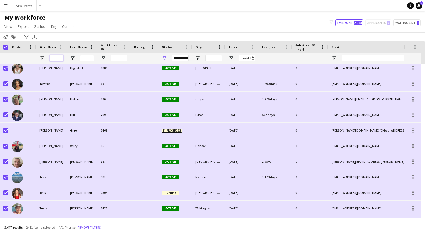
click at [55, 59] on input "First Name Filter Input" at bounding box center [56, 58] width 14 height 7
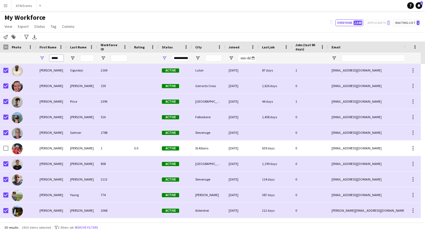
click at [59, 59] on input "*****" at bounding box center [56, 58] width 14 height 7
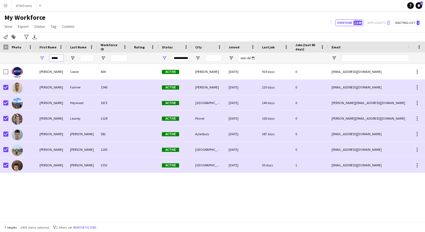
click at [61, 58] on input "*****" at bounding box center [56, 58] width 14 height 7
type input "*"
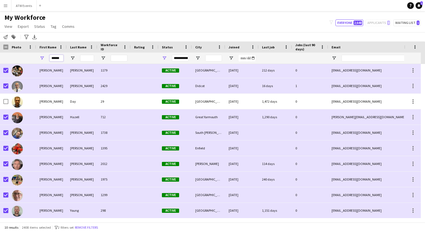
click at [61, 57] on input "******" at bounding box center [56, 58] width 14 height 7
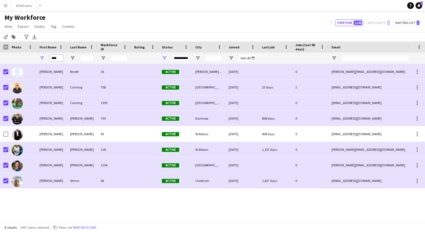
click at [59, 59] on input "****" at bounding box center [56, 58] width 14 height 7
type input "*"
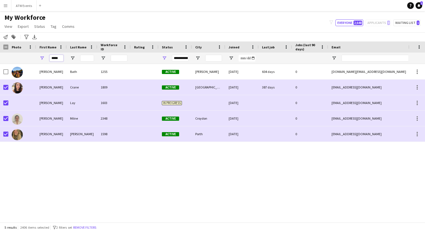
click at [61, 58] on input "*****" at bounding box center [56, 58] width 14 height 7
type input "*"
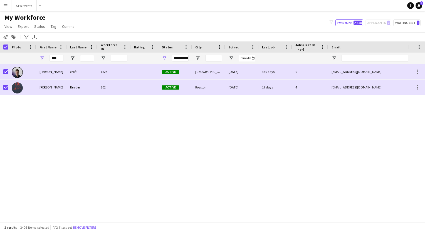
click at [102, 19] on div "My Workforce View Views Default view New view Update view Delete view Edit name…" at bounding box center [212, 22] width 425 height 19
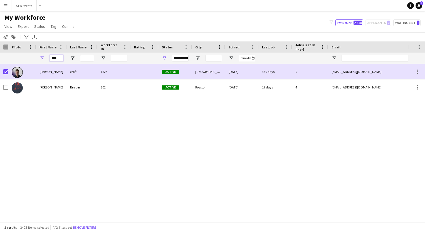
click at [61, 58] on input "****" at bounding box center [56, 58] width 14 height 7
type input "*"
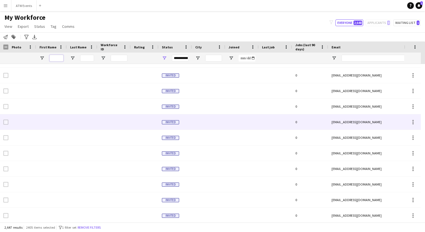
scroll to position [1647, 0]
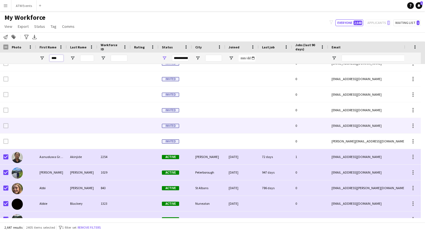
type input "*****"
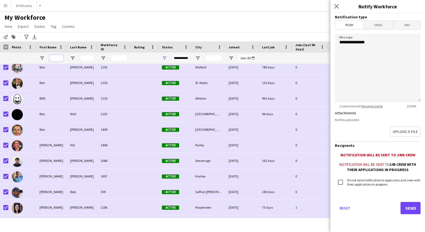
click at [58, 57] on input "First Name Filter Input" at bounding box center [56, 58] width 14 height 7
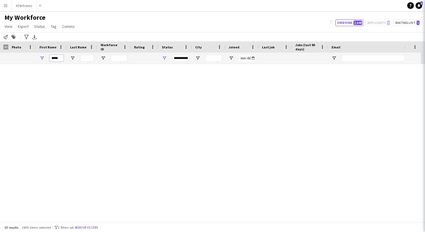
scroll to position [313, 0]
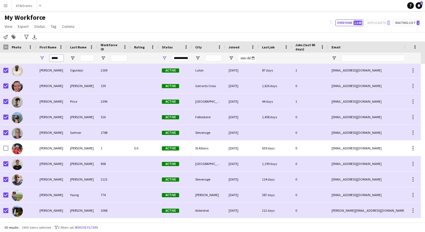
type input "*****"
click at [163, 57] on span "Open Filter Menu" at bounding box center [164, 58] width 5 height 5
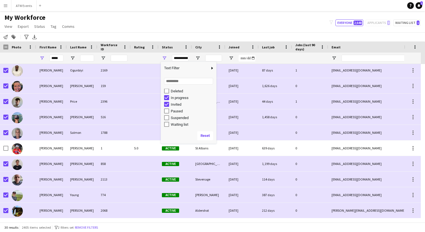
scroll to position [35, 0]
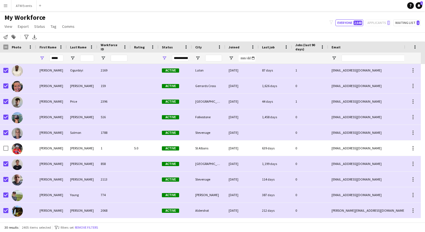
click at [104, 15] on div "My Workforce View Views Default view New view Update view Delete view Edit name…" at bounding box center [212, 22] width 425 height 19
click at [4, 38] on icon at bounding box center [5, 37] width 4 height 4
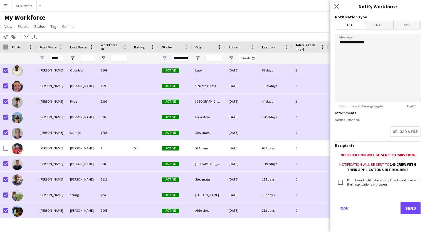
click at [374, 24] on span "Email" at bounding box center [378, 25] width 29 height 8
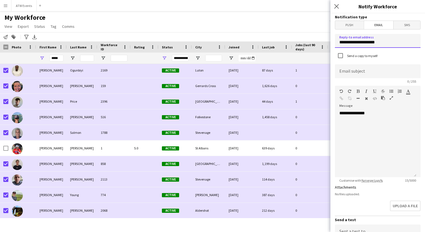
drag, startPoint x: 385, startPoint y: 45, endPoint x: 288, endPoint y: 44, distance: 97.0
click at [288, 44] on body "Menu Boards Boards Boards All jobs Status Workforce Workforce My Workforce Recr…" at bounding box center [212, 116] width 425 height 232
type input "**********"
click at [352, 76] on input at bounding box center [378, 71] width 86 height 14
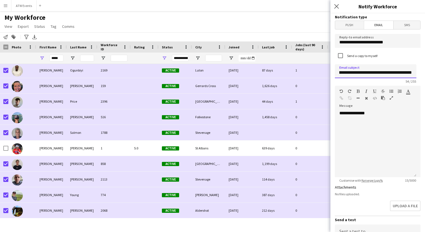
scroll to position [0, 43]
click at [396, 73] on input "**********" at bounding box center [375, 71] width 81 height 14
click at [414, 74] on input "**********" at bounding box center [375, 71] width 81 height 14
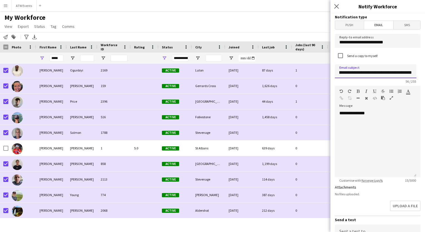
type input "**********"
click at [389, 116] on div "**********" at bounding box center [375, 143] width 81 height 67
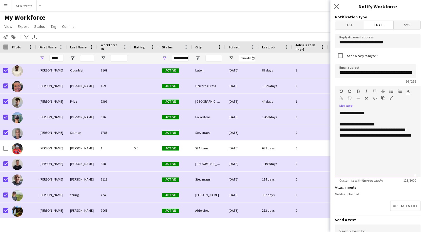
click at [390, 137] on div "**********" at bounding box center [375, 135] width 73 height 17
click at [346, 143] on div "**********" at bounding box center [375, 135] width 73 height 17
click at [362, 144] on div "**********" at bounding box center [375, 143] width 81 height 67
click at [364, 130] on div "**********" at bounding box center [375, 135] width 73 height 17
click at [371, 131] on div "**********" at bounding box center [375, 135] width 73 height 17
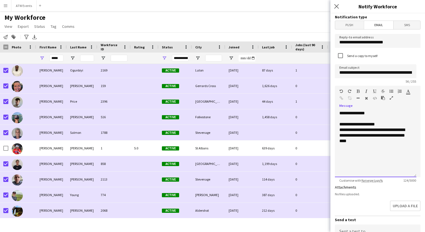
click at [382, 142] on div "**********" at bounding box center [375, 135] width 73 height 17
click at [387, 122] on div "**********" at bounding box center [375, 124] width 73 height 6
click at [401, 141] on div "**********" at bounding box center [375, 143] width 73 height 33
click at [408, 141] on div "**********" at bounding box center [375, 141] width 73 height 28
click at [406, 152] on div "**********" at bounding box center [375, 141] width 73 height 28
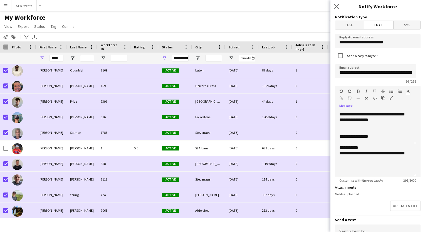
scroll to position [32, 0]
click at [363, 148] on div "**********" at bounding box center [373, 148] width 68 height 6
click at [351, 158] on div "**********" at bounding box center [373, 155] width 68 height 11
click at [380, 171] on div "**********" at bounding box center [373, 170] width 68 height 6
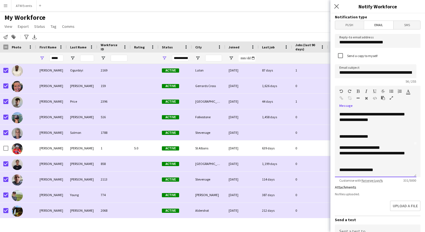
click at [381, 171] on div "**********" at bounding box center [373, 170] width 68 height 6
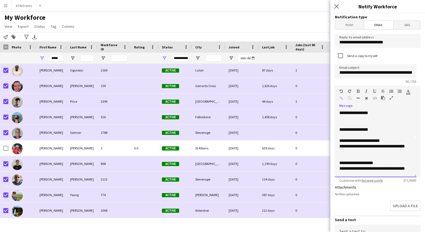
scroll to position [54, 0]
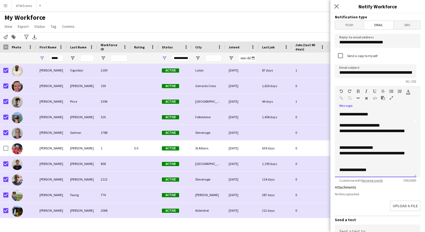
click at [378, 116] on div "**********" at bounding box center [373, 114] width 68 height 6
click at [379, 173] on div at bounding box center [375, 176] width 73 height 6
click at [376, 170] on div "**********" at bounding box center [373, 170] width 68 height 6
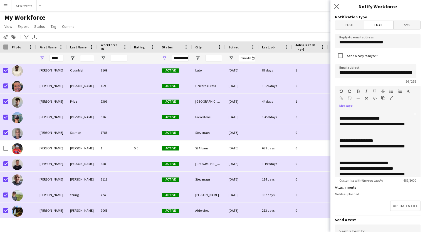
scroll to position [67, 0]
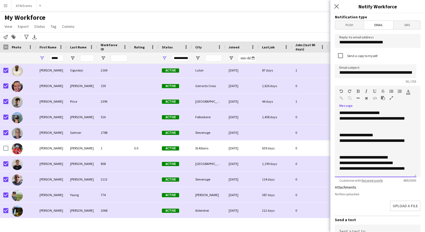
click at [339, 162] on div "**********" at bounding box center [375, 143] width 81 height 67
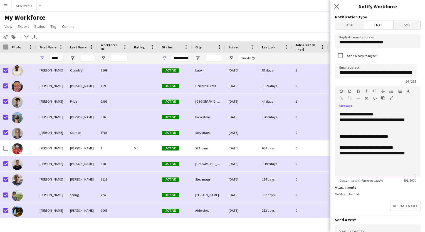
scroll to position [88, 0]
click at [352, 159] on div "**********" at bounding box center [373, 156] width 68 height 11
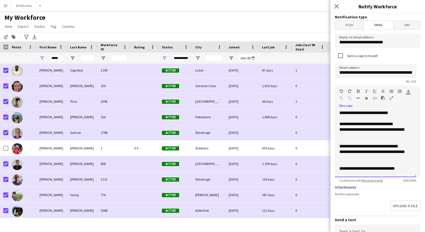
scroll to position [117, 0]
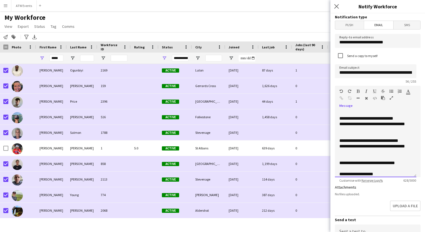
click at [361, 175] on div "**********" at bounding box center [373, 174] width 68 height 6
click at [379, 174] on div "**********" at bounding box center [373, 174] width 68 height 6
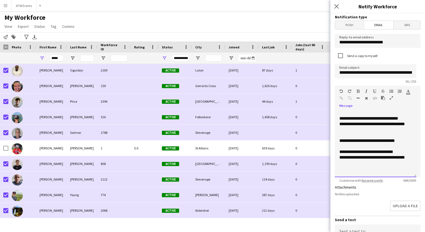
scroll to position [145, 0]
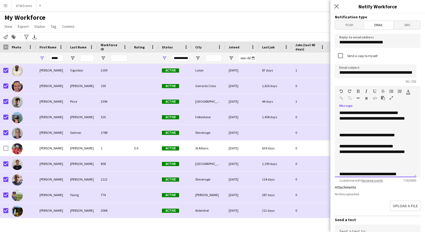
click at [344, 173] on div "**********" at bounding box center [373, 174] width 68 height 6
click at [399, 173] on div "**********" at bounding box center [373, 174] width 68 height 6
drag, startPoint x: 339, startPoint y: 135, endPoint x: 414, endPoint y: 136, distance: 74.8
click at [414, 136] on div "**********" at bounding box center [375, 143] width 81 height 67
click at [358, 91] on icon "button" at bounding box center [357, 91] width 3 height 4
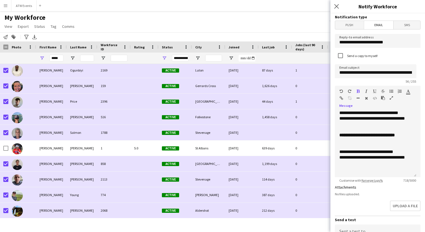
click at [374, 91] on icon "button" at bounding box center [374, 91] width 3 height 4
drag, startPoint x: 340, startPoint y: 152, endPoint x: 400, endPoint y: 151, distance: 60.1
click at [400, 151] on div "**********" at bounding box center [373, 152] width 68 height 6
click at [358, 91] on icon "button" at bounding box center [357, 91] width 3 height 4
click at [375, 143] on div at bounding box center [375, 146] width 73 height 6
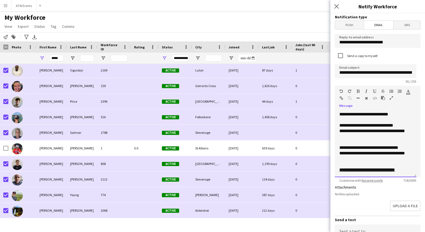
scroll to position [101, 0]
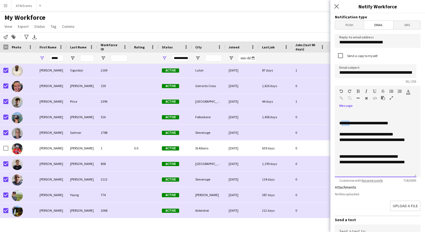
drag, startPoint x: 341, startPoint y: 123, endPoint x: 351, endPoint y: 122, distance: 10.0
click at [351, 122] on div "**********" at bounding box center [373, 123] width 68 height 6
drag, startPoint x: 338, startPoint y: 122, endPoint x: 401, endPoint y: 125, distance: 63.5
click at [401, 125] on div "**********" at bounding box center [375, 143] width 81 height 67
click at [357, 91] on icon "button" at bounding box center [357, 91] width 3 height 4
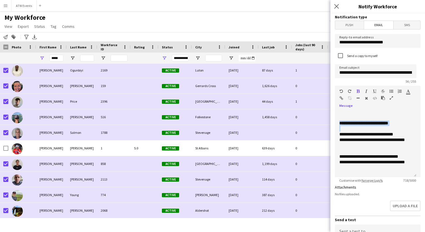
click at [374, 90] on icon "button" at bounding box center [374, 91] width 3 height 4
drag, startPoint x: 338, startPoint y: 134, endPoint x: 400, endPoint y: 135, distance: 61.7
click at [400, 135] on div "**********" at bounding box center [375, 143] width 81 height 67
click at [358, 90] on icon "button" at bounding box center [357, 91] width 3 height 4
drag, startPoint x: 339, startPoint y: 155, endPoint x: 405, endPoint y: 158, distance: 65.7
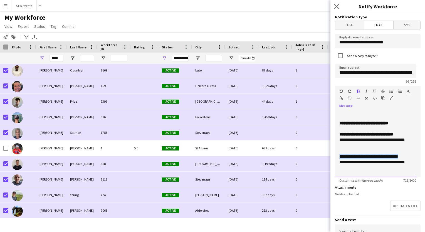
click at [405, 158] on div "**********" at bounding box center [373, 157] width 68 height 6
click at [357, 90] on icon "button" at bounding box center [357, 91] width 3 height 4
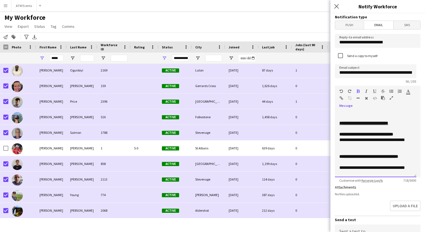
click at [354, 152] on div at bounding box center [375, 151] width 73 height 6
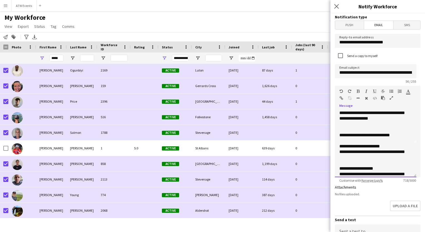
scroll to position [52, 0]
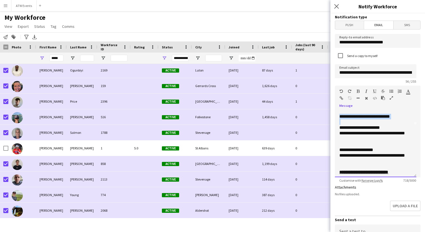
drag, startPoint x: 339, startPoint y: 115, endPoint x: 397, endPoint y: 120, distance: 58.0
click at [397, 120] on div "**********" at bounding box center [375, 143] width 81 height 67
click at [358, 90] on icon "button" at bounding box center [357, 91] width 3 height 4
click at [373, 88] on div "Standard Heading 1 Heading 2 Heading 3 Heading 4 Heading 5 Heading 6 Heading 7 …" at bounding box center [378, 96] width 86 height 21
drag, startPoint x: 339, startPoint y: 126, endPoint x: 383, endPoint y: 129, distance: 43.7
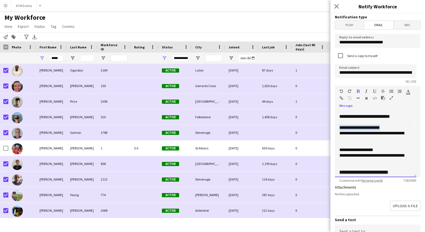
click at [383, 129] on div "**********" at bounding box center [375, 143] width 81 height 67
click at [358, 92] on icon "button" at bounding box center [357, 91] width 3 height 4
drag, startPoint x: 340, startPoint y: 149, endPoint x: 377, endPoint y: 150, distance: 37.3
click at [377, 150] on div "**********" at bounding box center [373, 150] width 68 height 6
click at [357, 88] on div "Standard Heading 1 Heading 2 Heading 3 Heading 4 Heading 5 Heading 6 Heading 7 …" at bounding box center [378, 96] width 86 height 21
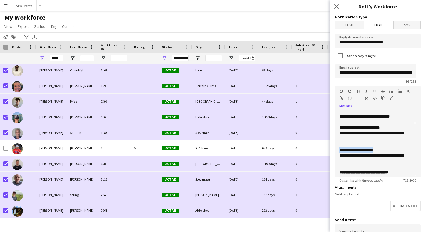
click at [358, 90] on icon "button" at bounding box center [357, 91] width 3 height 4
drag, startPoint x: 339, startPoint y: 116, endPoint x: 404, endPoint y: 116, distance: 64.5
click at [390, 116] on b "**********" at bounding box center [364, 116] width 51 height 4
click at [373, 91] on icon "button" at bounding box center [374, 91] width 3 height 4
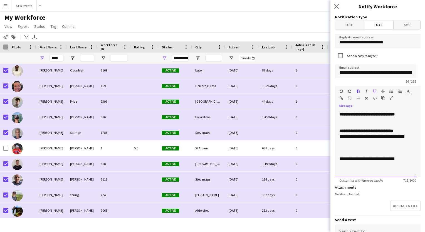
scroll to position [171, 0]
click at [399, 159] on div "**********" at bounding box center [373, 159] width 68 height 6
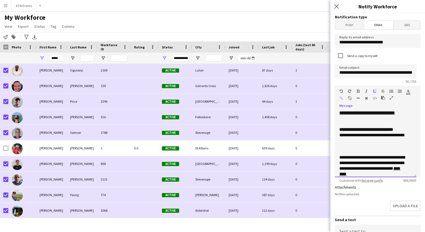
click at [372, 174] on div "**********" at bounding box center [373, 166] width 68 height 22
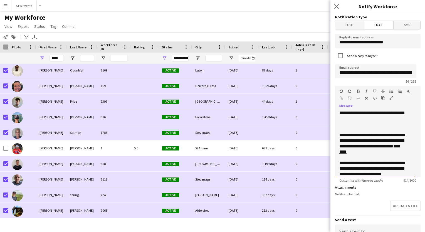
scroll to position [200, 0]
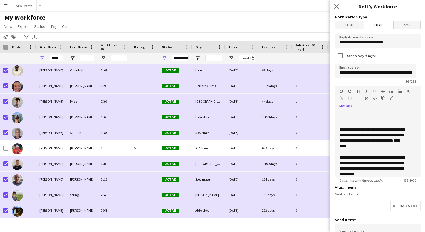
click at [376, 174] on div "**********" at bounding box center [373, 166] width 68 height 22
click at [403, 174] on div "**********" at bounding box center [373, 166] width 68 height 22
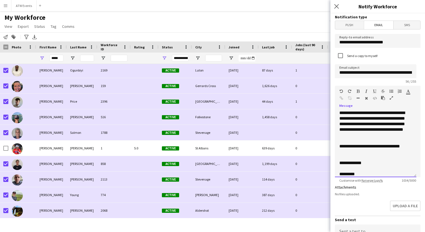
scroll to position [250, 0]
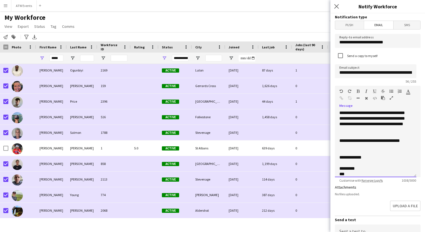
click at [356, 170] on div "*********" at bounding box center [373, 169] width 68 height 6
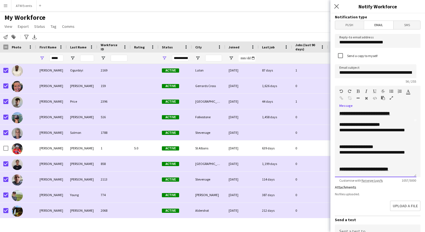
scroll to position [64, 0]
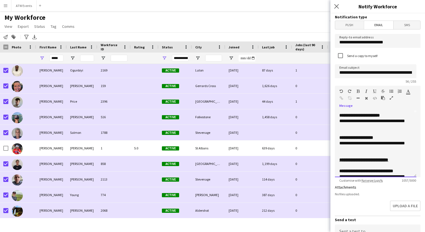
click at [365, 137] on b "**********" at bounding box center [356, 137] width 34 height 4
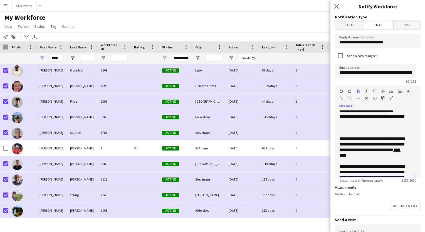
scroll to position [191, 0]
click at [408, 138] on div "**********" at bounding box center [375, 143] width 81 height 67
click at [346, 144] on div "**********" at bounding box center [373, 147] width 68 height 22
click at [403, 146] on div "**********" at bounding box center [373, 147] width 68 height 22
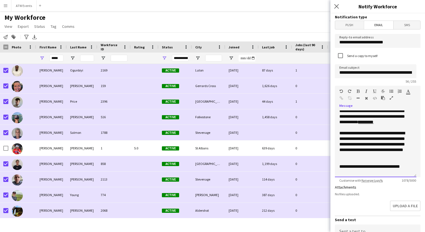
scroll to position [225, 0]
click at [401, 138] on div "**********" at bounding box center [373, 144] width 68 height 28
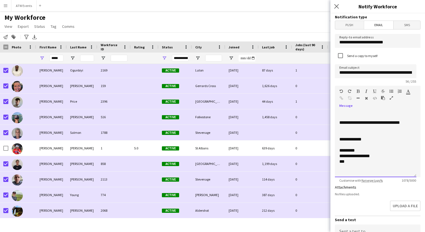
scroll to position [271, 0]
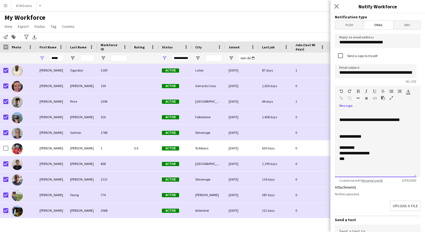
click at [350, 147] on div "*********" at bounding box center [373, 148] width 68 height 6
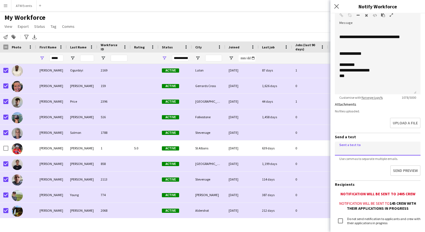
click at [378, 149] on input at bounding box center [378, 149] width 86 height 14
type input "**********"
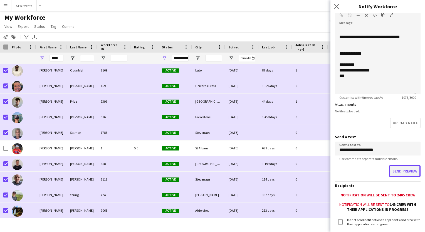
click at [393, 171] on button "Send preview" at bounding box center [404, 171] width 31 height 12
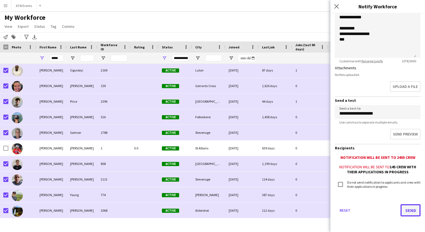
scroll to position [118, 0]
click at [404, 210] on button "Send" at bounding box center [410, 211] width 20 height 12
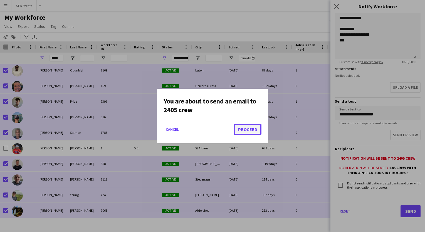
click at [253, 126] on button "Proceed" at bounding box center [248, 129] width 28 height 11
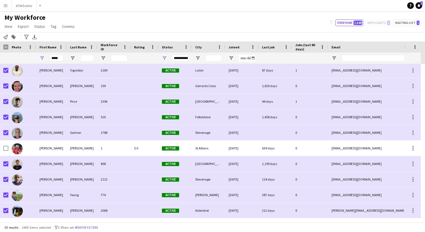
click at [171, 11] on app-navbar "Menu Boards Boards Boards All jobs Status Workforce Workforce My Workforce Recr…" at bounding box center [212, 5] width 425 height 11
click at [25, 6] on button "ATW Events Close" at bounding box center [23, 5] width 25 height 11
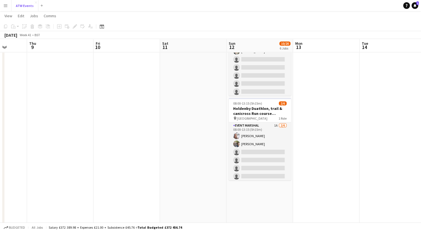
scroll to position [267, 0]
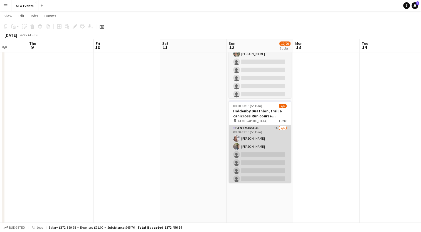
click at [272, 125] on app-card-role "Event Marshal 1A [DATE] 08:00-13:15 (5h15m) [PERSON_NAME] [PERSON_NAME] single-…" at bounding box center [260, 154] width 62 height 59
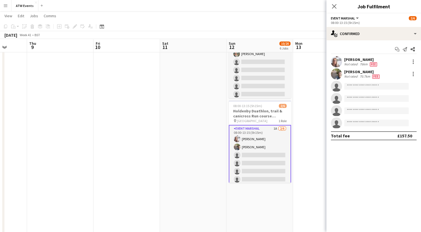
click at [211, 86] on app-date-cell at bounding box center [193, 191] width 66 height 791
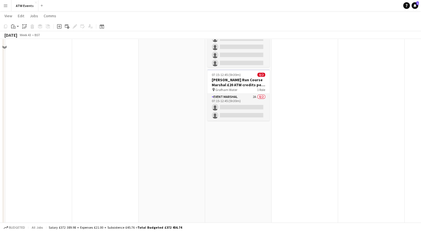
scroll to position [236, 0]
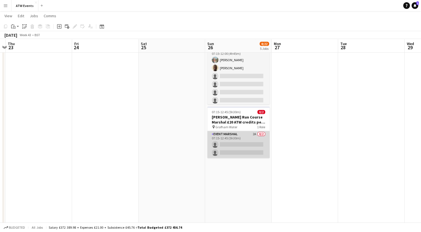
click at [254, 133] on app-card-role "Event Marshal 2A 0/2 07:15-12:45 (5h30m) single-neutral-actions single-neutral-…" at bounding box center [238, 144] width 62 height 27
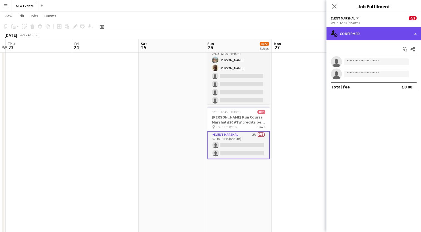
click at [349, 40] on div "single-neutral-actions-check-2 Confirmed" at bounding box center [373, 33] width 95 height 13
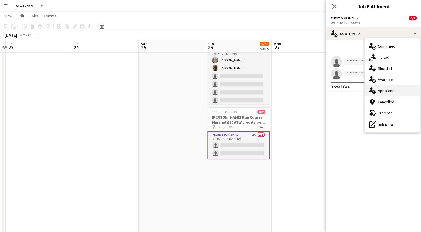
click at [380, 87] on div "single-neutral-actions-information Applicants" at bounding box center [391, 90] width 55 height 11
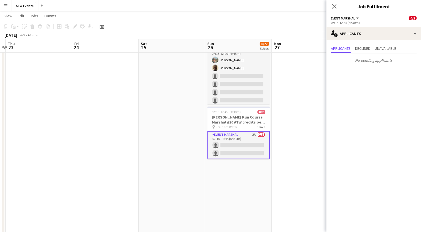
click at [309, 85] on app-date-cell at bounding box center [304, 222] width 66 height 791
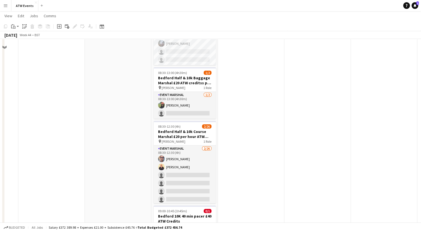
scroll to position [0, 0]
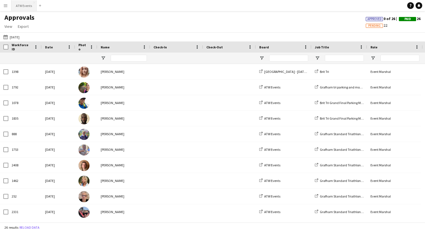
click at [23, 7] on button "ATW Events Close" at bounding box center [23, 5] width 25 height 11
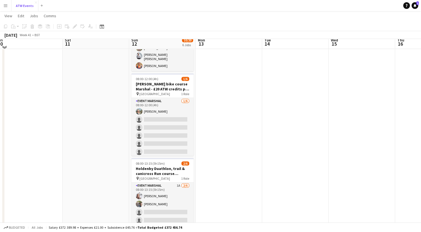
scroll to position [205, 0]
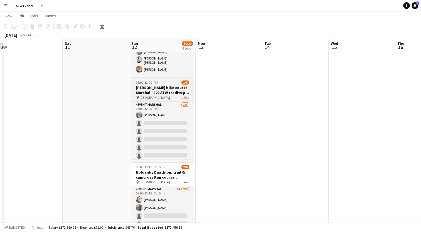
click at [143, 86] on h3 "[PERSON_NAME] bike course Marshal - £20 ATW credits per hour" at bounding box center [162, 90] width 62 height 10
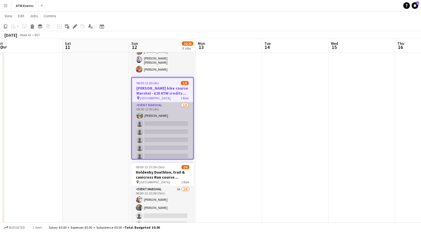
click at [160, 128] on app-card-role "Event Marshal [DATE] 08:00-12:00 (4h) [PERSON_NAME] single-neutral-actions sing…" at bounding box center [162, 131] width 61 height 59
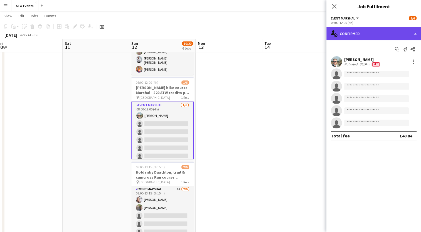
click at [344, 36] on div "single-neutral-actions-check-2 Confirmed" at bounding box center [373, 33] width 95 height 13
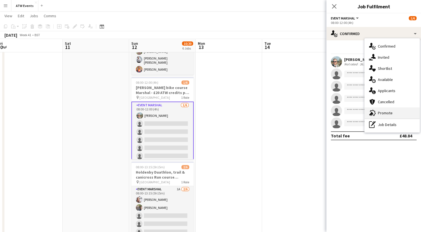
click at [380, 109] on div "advertising-megaphone Promote" at bounding box center [391, 112] width 55 height 11
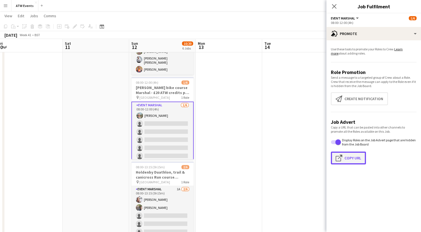
click at [347, 157] on button "Click to copy URL Copy Url" at bounding box center [348, 158] width 35 height 13
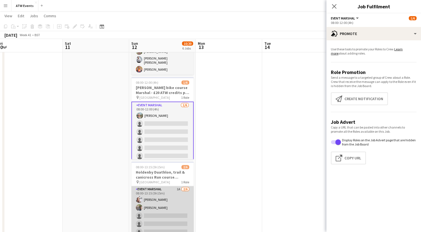
click at [160, 211] on app-card-role "Event Marshal 1A [DATE] 08:00-13:15 (5h15m) [PERSON_NAME] [PERSON_NAME] single-…" at bounding box center [162, 215] width 62 height 59
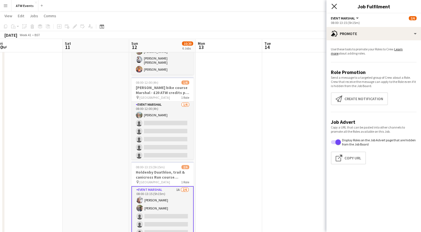
click at [332, 7] on icon "Close pop-in" at bounding box center [333, 6] width 5 height 5
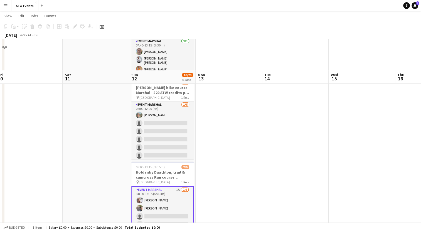
scroll to position [264, 0]
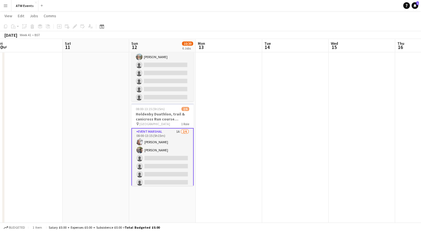
click at [170, 145] on app-card-role "Event Marshal 1A [DATE] 08:00-13:15 (5h15m) [PERSON_NAME] [PERSON_NAME] single-…" at bounding box center [162, 158] width 62 height 60
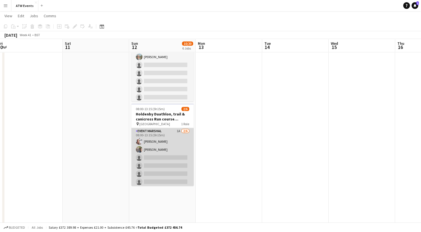
click at [170, 145] on app-card-role "Event Marshal 1A [DATE] 08:00-13:15 (5h15m) [PERSON_NAME] [PERSON_NAME] single-…" at bounding box center [162, 157] width 62 height 59
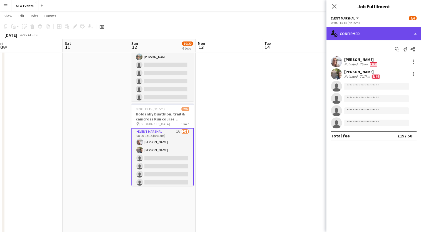
click at [366, 30] on div "single-neutral-actions-check-2 Confirmed" at bounding box center [373, 33] width 95 height 13
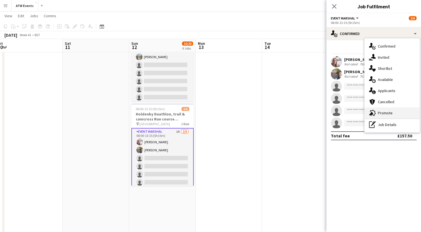
click at [381, 110] on span "Promote" at bounding box center [385, 112] width 15 height 5
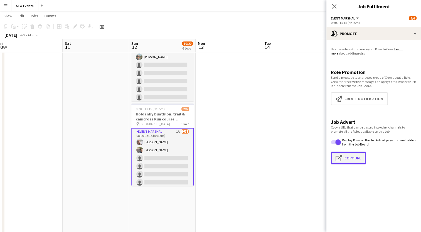
click at [350, 157] on button "Click to copy URL Copy Url" at bounding box center [348, 158] width 35 height 13
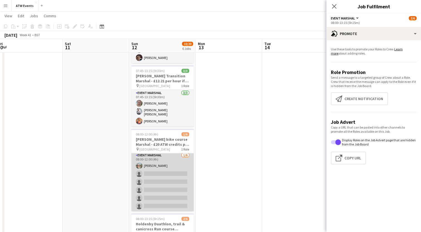
scroll to position [0, 136]
drag, startPoint x: 159, startPoint y: 190, endPoint x: 145, endPoint y: 188, distance: 13.5
click at [145, 188] on app-card-role "Event Marshal [DATE] 08:00-12:00 (4h) [PERSON_NAME] single-neutral-actions sing…" at bounding box center [163, 181] width 62 height 59
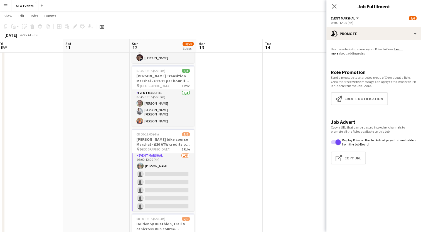
click at [145, 188] on app-card-role "Event Marshal [DATE] 08:00-12:00 (4h) [PERSON_NAME] single-neutral-actions sing…" at bounding box center [163, 182] width 62 height 60
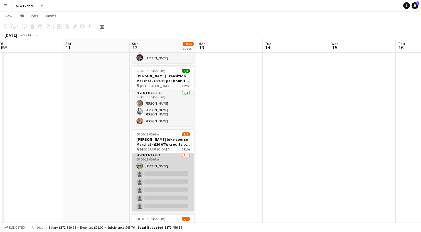
click at [145, 188] on app-card-role "Event Marshal [DATE] 08:00-12:00 (4h) [PERSON_NAME] single-neutral-actions sing…" at bounding box center [163, 181] width 62 height 59
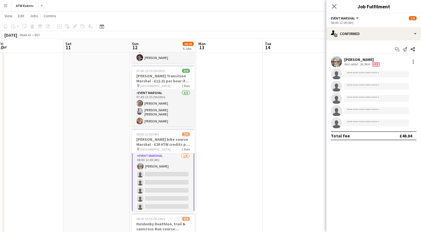
scroll to position [1, 0]
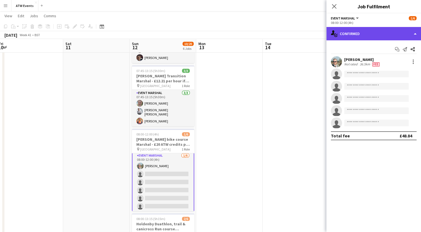
click at [347, 37] on div "single-neutral-actions-check-2 Confirmed" at bounding box center [373, 33] width 95 height 13
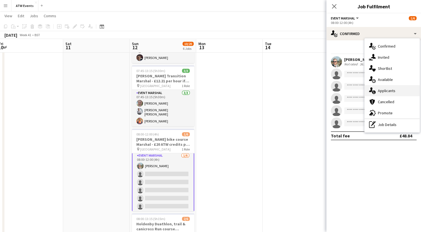
click at [383, 91] on span "Applicants" at bounding box center [387, 90] width 18 height 5
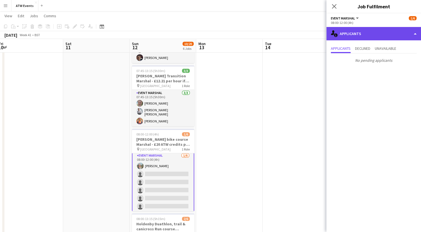
click at [358, 34] on div "single-neutral-actions-information Applicants" at bounding box center [373, 33] width 95 height 13
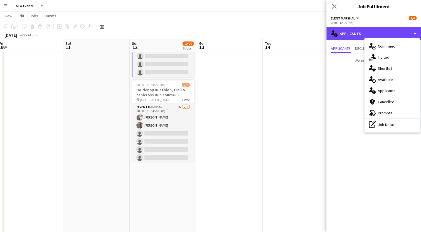
scroll to position [287, 0]
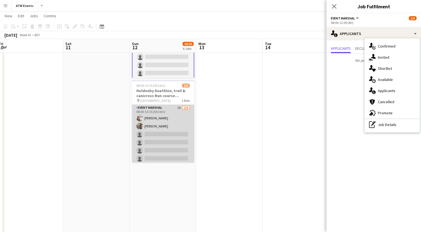
click at [177, 135] on app-card-role "Event Marshal 1A [DATE] 08:00-13:15 (5h15m) [PERSON_NAME] [PERSON_NAME] single-…" at bounding box center [163, 134] width 62 height 59
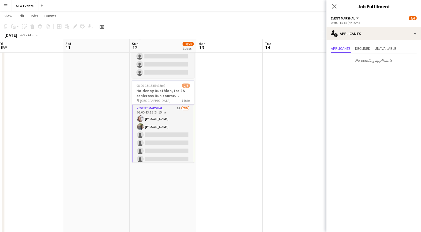
scroll to position [1, 0]
click at [177, 135] on app-card-role "Event Marshal 1A [DATE] 08:00-13:15 (5h15m) [PERSON_NAME] [PERSON_NAME] single-…" at bounding box center [163, 135] width 62 height 60
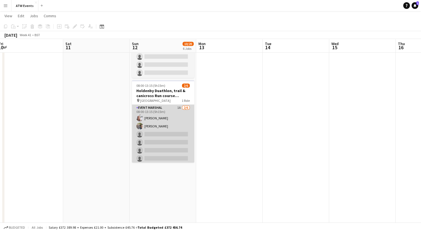
click at [176, 136] on app-card-role "Event Marshal 1A [DATE] 08:00-13:15 (5h15m) [PERSON_NAME] [PERSON_NAME] single-…" at bounding box center [163, 134] width 62 height 59
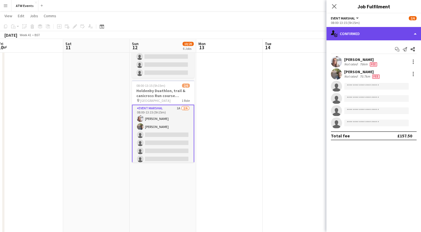
click at [374, 31] on div "single-neutral-actions-check-2 Confirmed" at bounding box center [373, 33] width 95 height 13
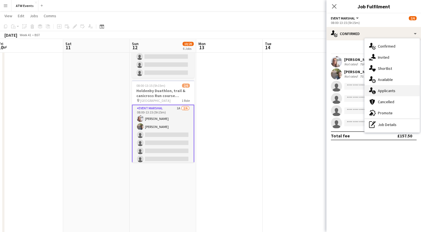
click at [383, 89] on span "Applicants" at bounding box center [387, 90] width 18 height 5
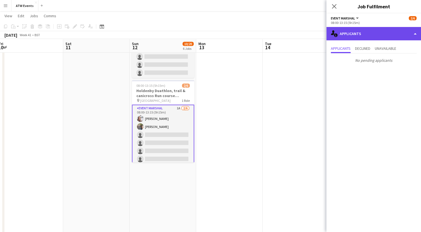
click at [364, 36] on div "single-neutral-actions-information Applicants" at bounding box center [373, 33] width 95 height 13
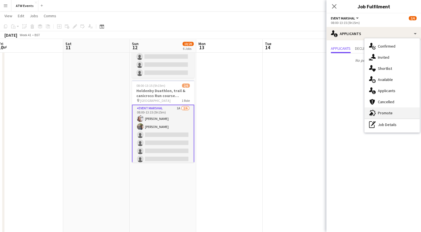
click at [379, 115] on div "advertising-megaphone Promote" at bounding box center [391, 112] width 55 height 11
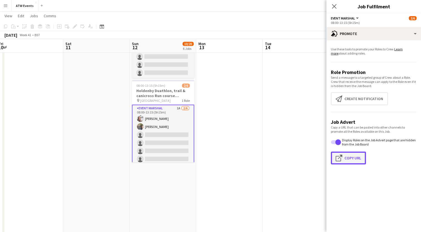
click at [347, 157] on button "Click to copy URL Copy Url" at bounding box center [348, 158] width 35 height 13
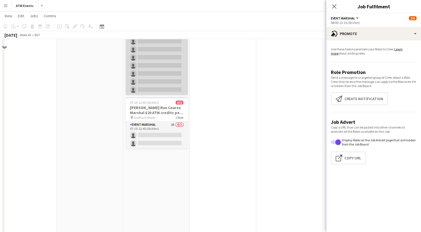
scroll to position [245, 0]
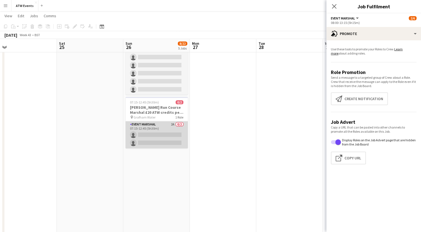
click at [172, 123] on app-card-role "Event Marshal 2A 0/2 07:15-12:45 (5h30m) single-neutral-actions single-neutral-…" at bounding box center [156, 134] width 62 height 27
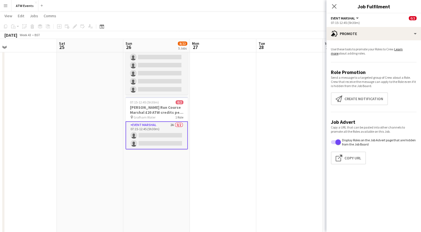
click at [172, 123] on app-card-role "Event Marshal 2A 0/2 07:15-12:45 (5h30m) single-neutral-actions single-neutral-…" at bounding box center [156, 135] width 62 height 28
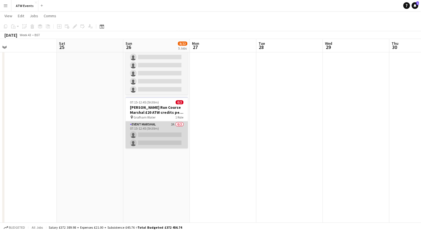
click at [172, 123] on app-card-role "Event Marshal 2A 0/2 07:15-12:45 (5h30m) single-neutral-actions single-neutral-…" at bounding box center [156, 134] width 62 height 27
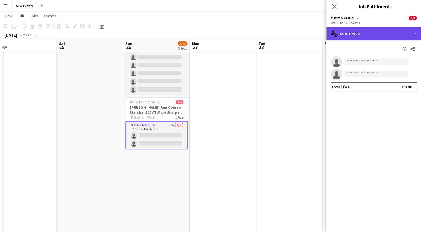
click at [359, 37] on div "single-neutral-actions-check-2 Confirmed" at bounding box center [373, 33] width 95 height 13
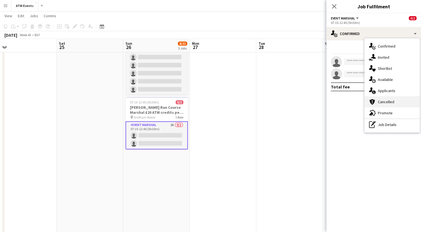
click at [378, 100] on span "Cancelled" at bounding box center [386, 101] width 16 height 5
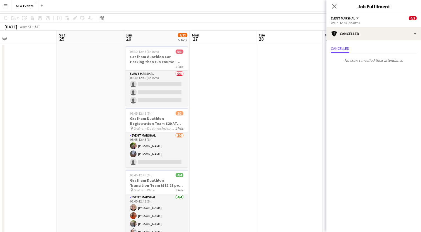
scroll to position [0, 0]
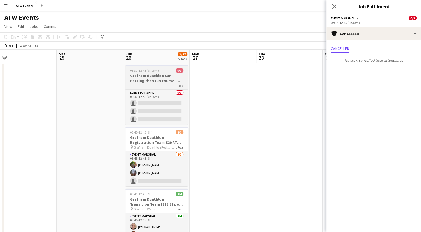
click at [138, 78] on h3 "Grafham duathlon Car Parking then run course - £12.21 per hour (if over 210" at bounding box center [156, 78] width 62 height 10
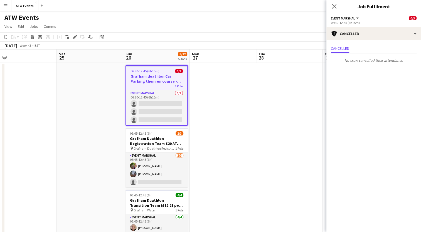
click at [70, 35] on div "Add job Add linked Job Edit Edit linked Job Applicants" at bounding box center [72, 37] width 43 height 7
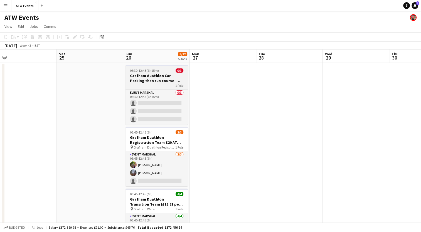
click at [139, 79] on h3 "Grafham duathlon Car Parking then run course - £12.21 per hour (if over 210" at bounding box center [156, 78] width 62 height 10
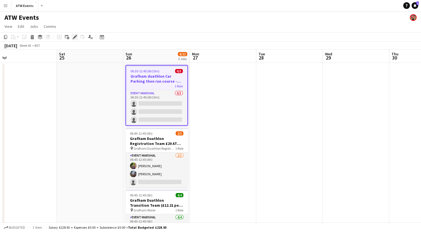
click at [74, 37] on icon at bounding box center [74, 37] width 3 height 3
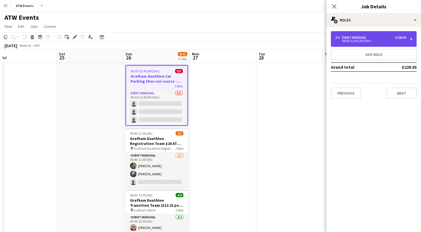
click at [346, 44] on div "3 x Event Marshal £228.93 06:30-12:45 (6h15m)" at bounding box center [374, 39] width 86 height 16
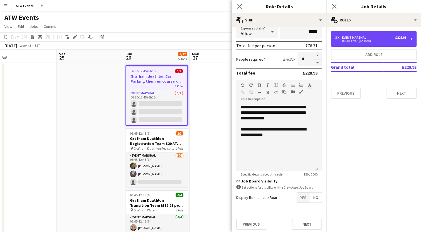
scroll to position [114, 0]
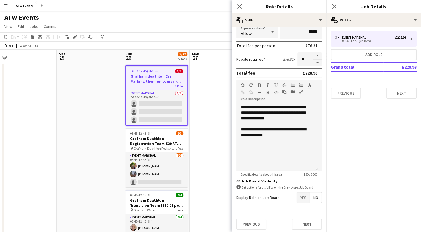
click at [297, 196] on span "Yes" at bounding box center [303, 197] width 13 height 10
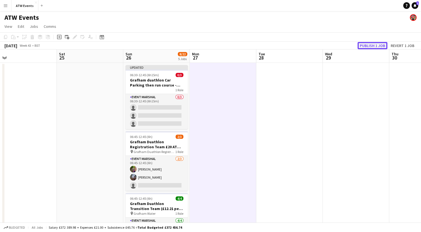
click at [365, 47] on button "Publish 1 job" at bounding box center [372, 45] width 30 height 7
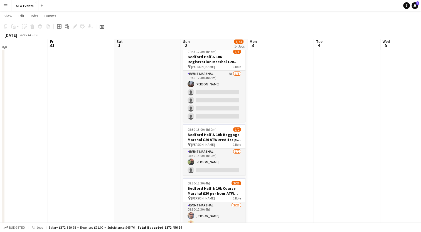
scroll to position [16, 0]
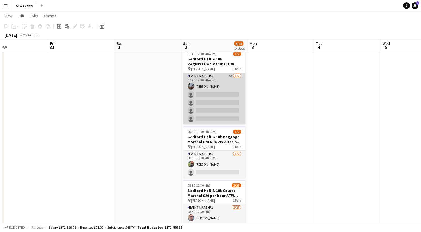
click at [229, 75] on app-card-role "Event Marshal 4A [DATE] 07:45-12:30 (4h45m) [PERSON_NAME] single-neutral-action…" at bounding box center [214, 98] width 62 height 51
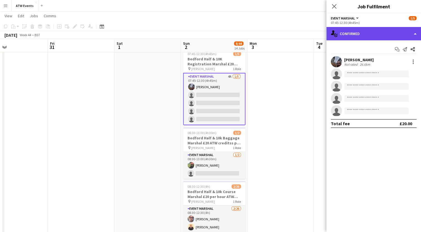
click at [351, 38] on div "single-neutral-actions-check-2 Confirmed" at bounding box center [373, 33] width 95 height 13
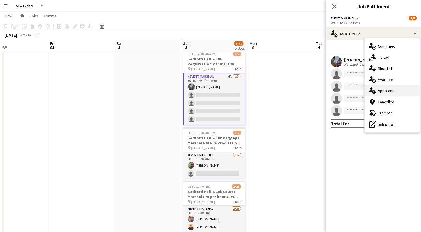
click at [379, 91] on span "Applicants" at bounding box center [387, 90] width 18 height 5
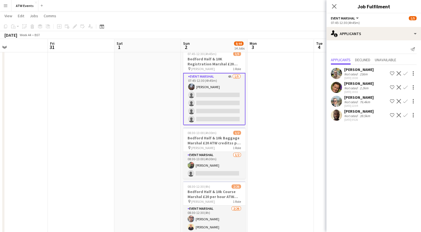
click at [405, 72] on app-icon "Confirm" at bounding box center [405, 73] width 4 height 4
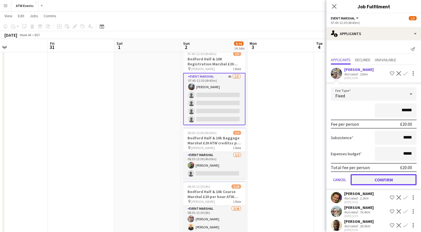
click at [372, 177] on button "Confirm" at bounding box center [383, 179] width 66 height 11
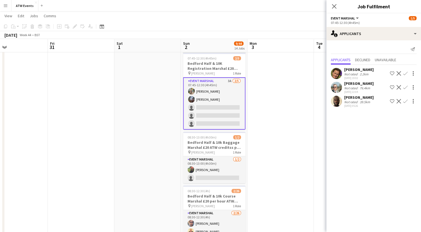
click at [404, 72] on app-icon "Confirm" at bounding box center [405, 73] width 4 height 4
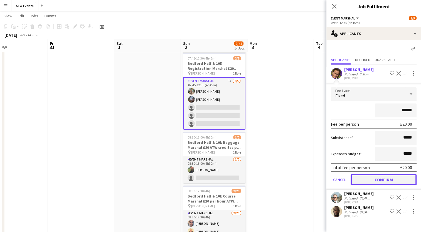
click at [388, 182] on button "Confirm" at bounding box center [383, 179] width 66 height 11
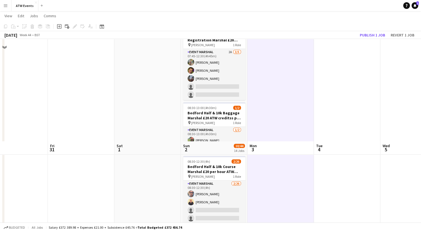
scroll to position [0, 0]
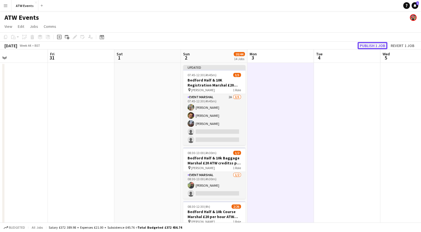
click at [366, 43] on button "Publish 1 job" at bounding box center [372, 45] width 30 height 7
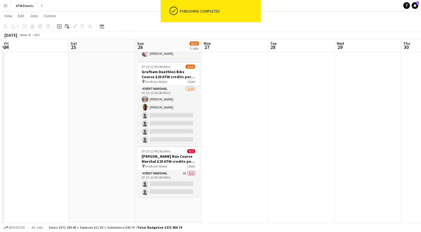
scroll to position [186, 0]
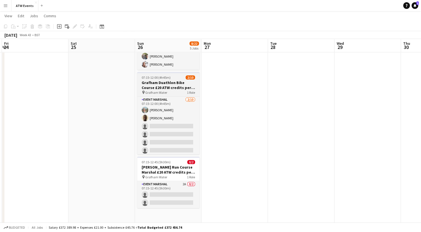
click at [157, 88] on h3 "Grafham Duathlon Bike Course £20 ATW credits per hour" at bounding box center [168, 85] width 62 height 10
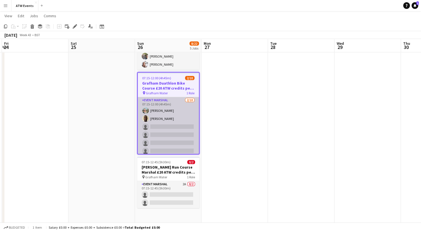
click at [162, 128] on app-card-role "Event Marshal [DATE] 07:15-12:00 (4h45m) [PERSON_NAME] [PERSON_NAME] single-neu…" at bounding box center [168, 142] width 61 height 91
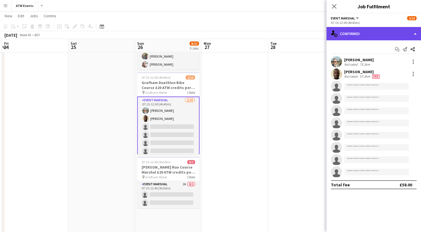
click at [350, 32] on div "single-neutral-actions-check-2 Confirmed" at bounding box center [373, 33] width 95 height 13
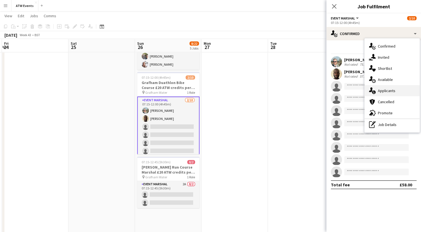
click at [379, 92] on span "Applicants" at bounding box center [387, 90] width 18 height 5
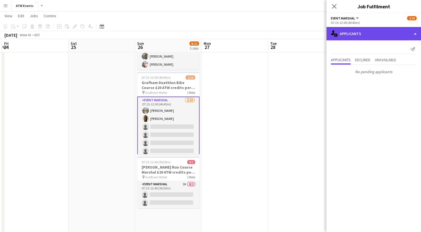
click at [353, 38] on div "single-neutral-actions-information Applicants" at bounding box center [373, 33] width 95 height 13
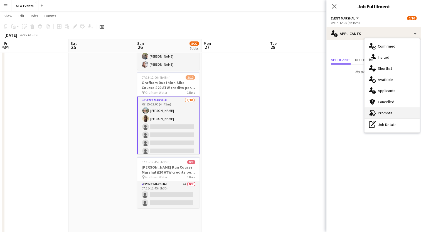
click at [384, 114] on span "Promote" at bounding box center [385, 112] width 15 height 5
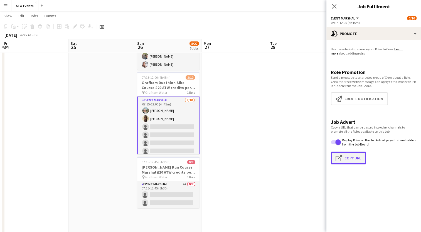
click at [351, 162] on button "Click to copy URL Copy Url" at bounding box center [348, 158] width 35 height 13
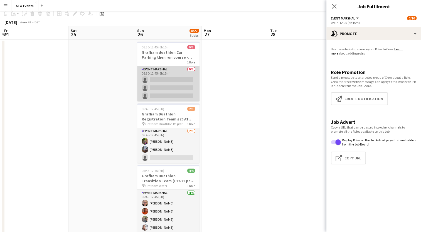
scroll to position [0, 0]
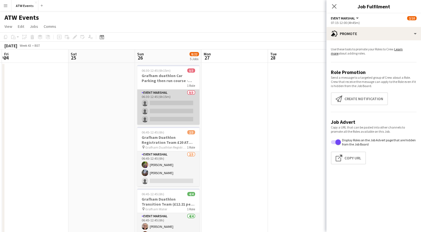
click at [163, 114] on app-card-role "Event Marshal 0/3 06:30-12:45 (6h15m) single-neutral-actions single-neutral-act…" at bounding box center [168, 107] width 62 height 35
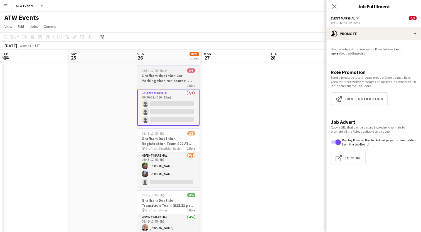
click at [157, 78] on h3 "Grafham duathlon Car Parking then run course - £12.21 per hour (if over 210" at bounding box center [168, 78] width 62 height 10
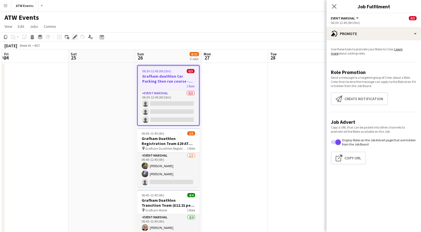
click at [74, 37] on icon at bounding box center [74, 37] width 3 height 3
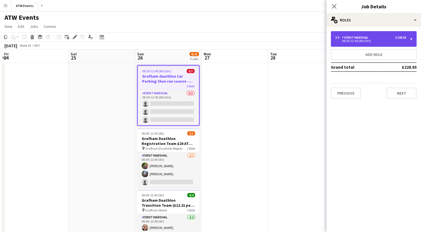
click at [368, 46] on div "3 x Event Marshal £228.93 06:30-12:45 (6h15m)" at bounding box center [374, 39] width 86 height 16
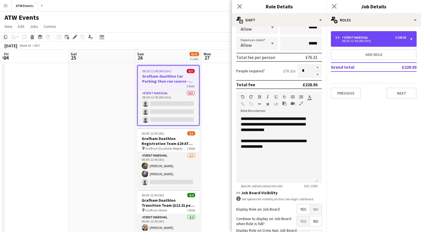
scroll to position [143, 0]
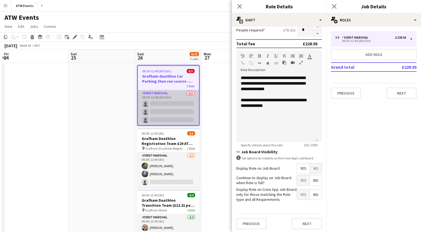
click at [171, 116] on app-card-role "Event Marshal 0/3 06:30-12:45 (6h15m) single-neutral-actions single-neutral-act…" at bounding box center [168, 107] width 61 height 35
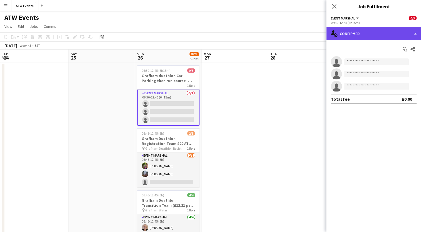
click at [353, 30] on div "single-neutral-actions-check-2 Confirmed" at bounding box center [373, 33] width 95 height 13
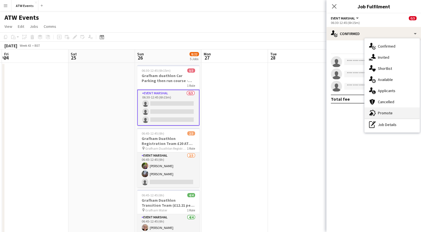
click at [383, 110] on span "Promote" at bounding box center [385, 112] width 15 height 5
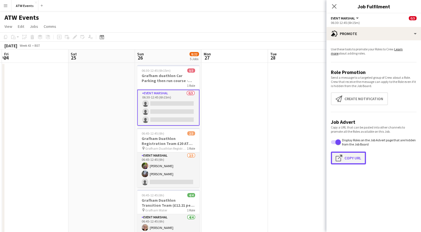
click at [349, 161] on button "Click to copy URL Copy Url" at bounding box center [348, 158] width 35 height 13
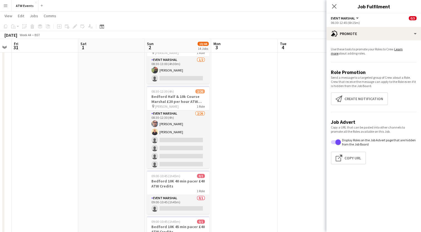
scroll to position [110, 0]
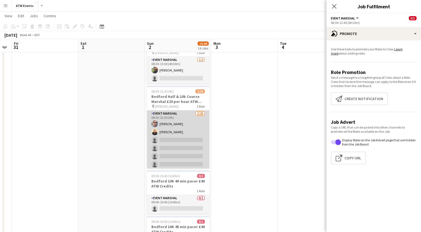
click at [177, 137] on app-card-role "Event Marshal [DATE] 08:30-12:30 (4h) [PERSON_NAME] [PERSON_NAME] single-neutra…" at bounding box center [178, 220] width 62 height 220
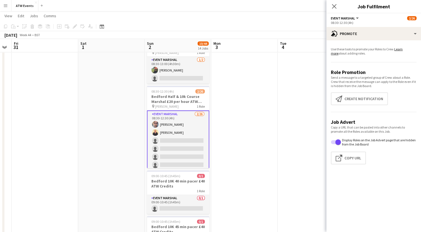
click at [329, 5] on div "Close pop-in" at bounding box center [334, 6] width 16 height 13
click at [332, 4] on icon at bounding box center [333, 6] width 5 height 5
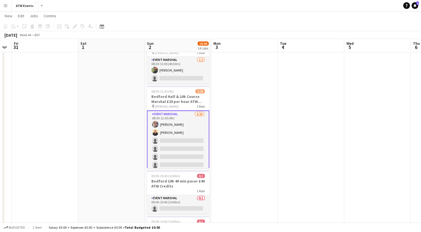
click at [187, 139] on app-card-role "Event Marshal [DATE] 08:30-12:30 (4h) [PERSON_NAME] [PERSON_NAME] single-neutra…" at bounding box center [178, 221] width 62 height 222
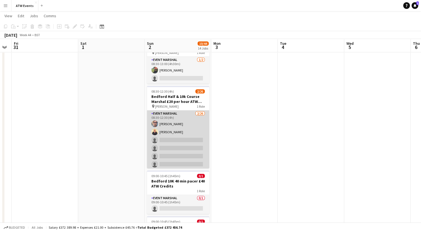
click at [198, 139] on app-card-role "Event Marshal [DATE] 08:30-12:30 (4h) [PERSON_NAME] [PERSON_NAME] single-neutra…" at bounding box center [178, 220] width 62 height 220
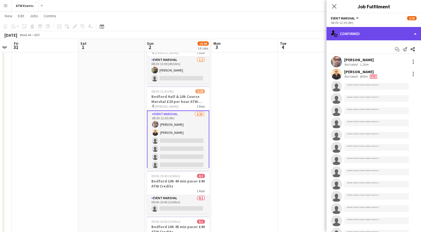
click at [355, 36] on div "single-neutral-actions-check-2 Confirmed" at bounding box center [373, 33] width 95 height 13
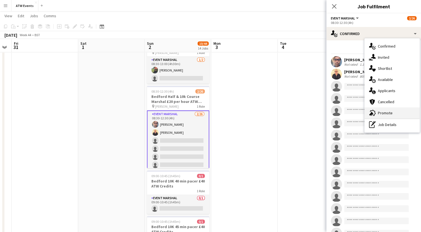
click at [378, 113] on span "Promote" at bounding box center [385, 112] width 15 height 5
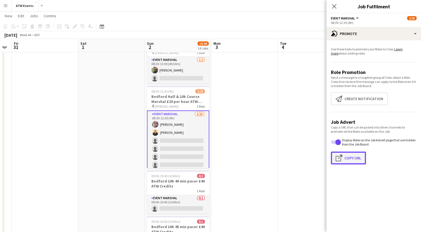
click at [348, 158] on button "Click to copy URL Copy Url" at bounding box center [348, 158] width 35 height 13
type textarea "**********"
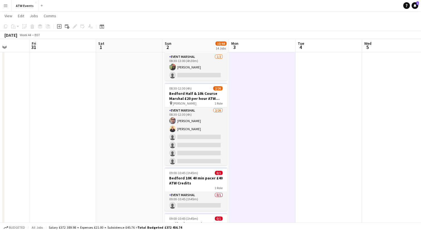
scroll to position [0, 0]
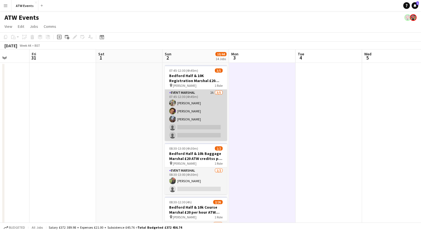
click at [211, 92] on app-card-role "Event Marshal 2A [DATE] 07:45-12:30 (4h45m) [PERSON_NAME] [PERSON_NAME] [PERSON…" at bounding box center [196, 115] width 62 height 51
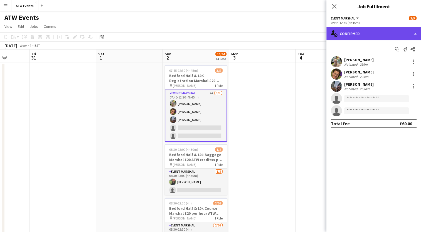
click at [358, 39] on div "single-neutral-actions-check-2 Confirmed" at bounding box center [373, 33] width 95 height 13
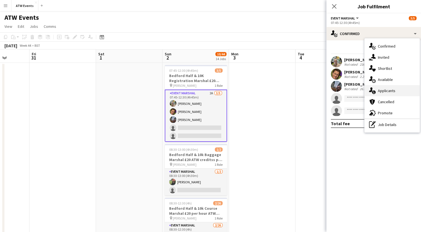
click at [380, 87] on div "single-neutral-actions-information Applicants" at bounding box center [391, 90] width 55 height 11
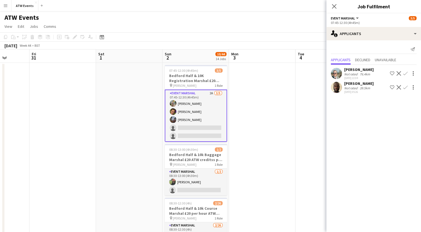
click at [293, 26] on app-page-menu "View Day view expanded Day view collapsed Month view Date picker Jump to [DATE]…" at bounding box center [210, 27] width 421 height 11
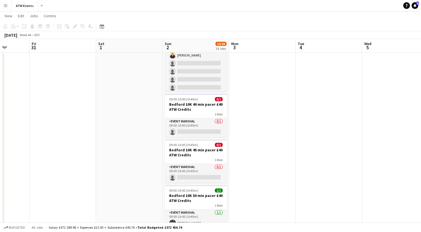
scroll to position [208, 0]
